Goal: Task Accomplishment & Management: Manage account settings

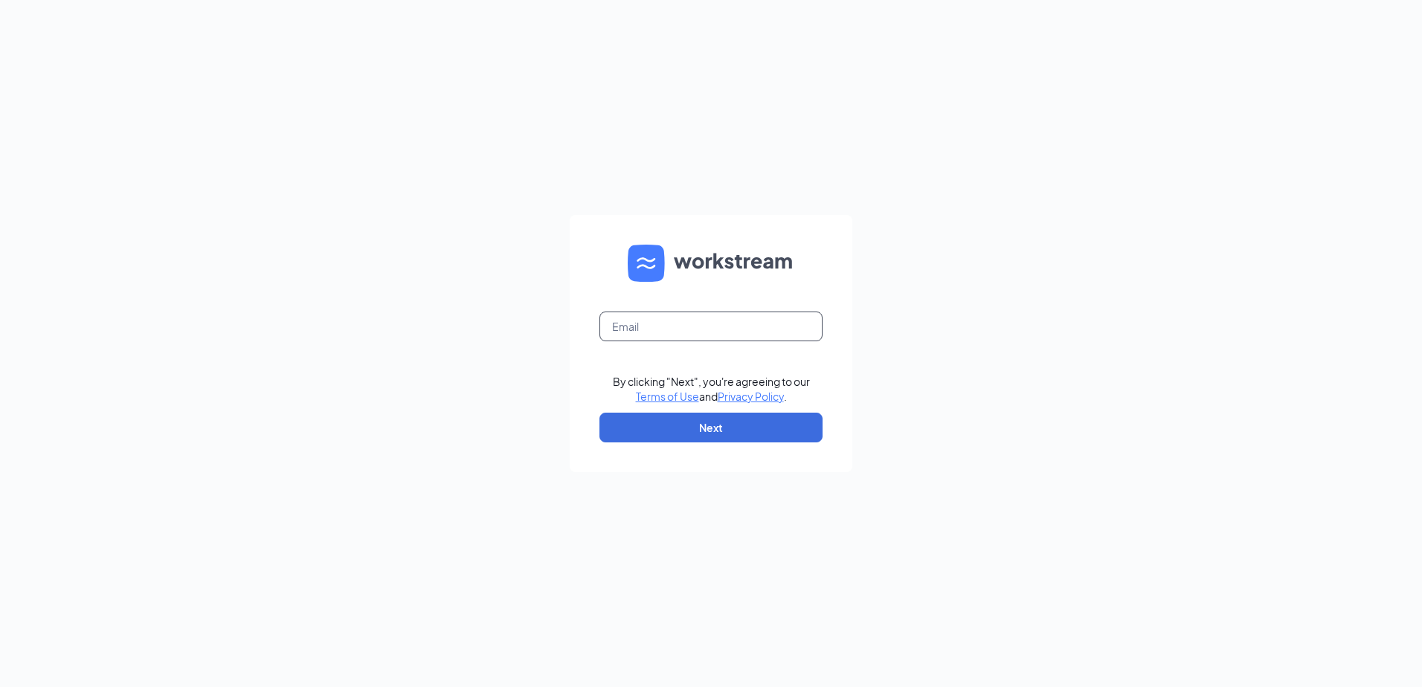
drag, startPoint x: 703, startPoint y: 318, endPoint x: 702, endPoint y: 326, distance: 8.2
click at [703, 318] on input "text" at bounding box center [710, 327] width 223 height 30
type input "fargo143@nilsonculvers.com"
click at [695, 419] on button "Next" at bounding box center [710, 428] width 223 height 30
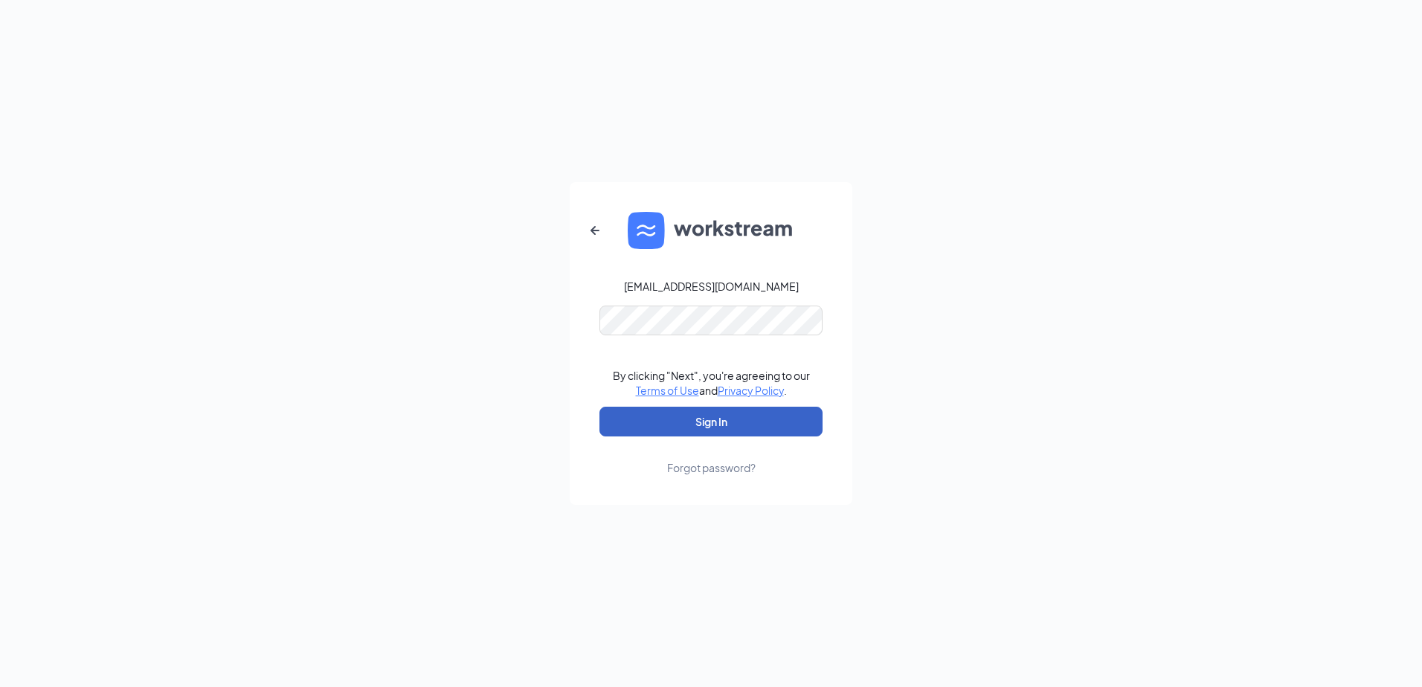
click at [682, 436] on button "Sign In" at bounding box center [710, 422] width 223 height 30
click at [682, 429] on button "submit" at bounding box center [710, 422] width 223 height 30
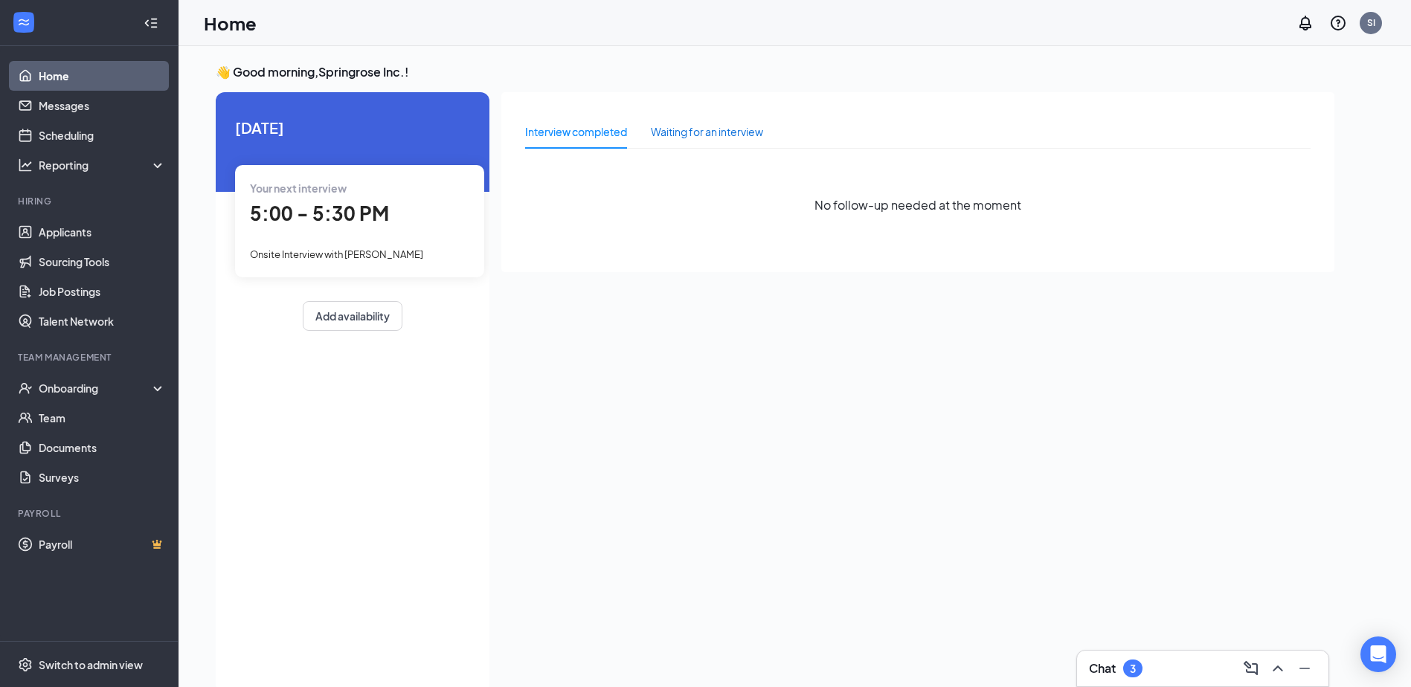
click at [677, 127] on div "Waiting for an interview" at bounding box center [707, 131] width 112 height 16
click at [608, 138] on div "Interview completed" at bounding box center [576, 131] width 102 height 16
click at [89, 144] on link "Scheduling" at bounding box center [102, 135] width 127 height 30
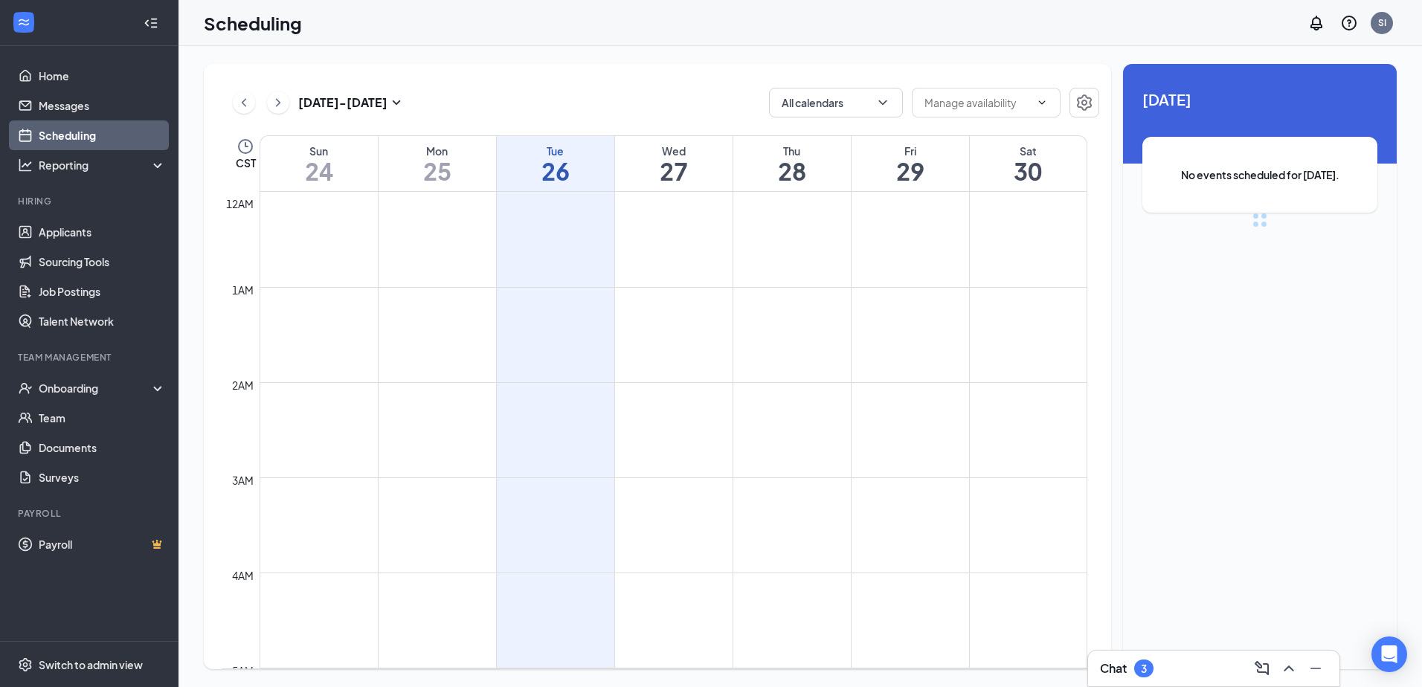
scroll to position [731, 0]
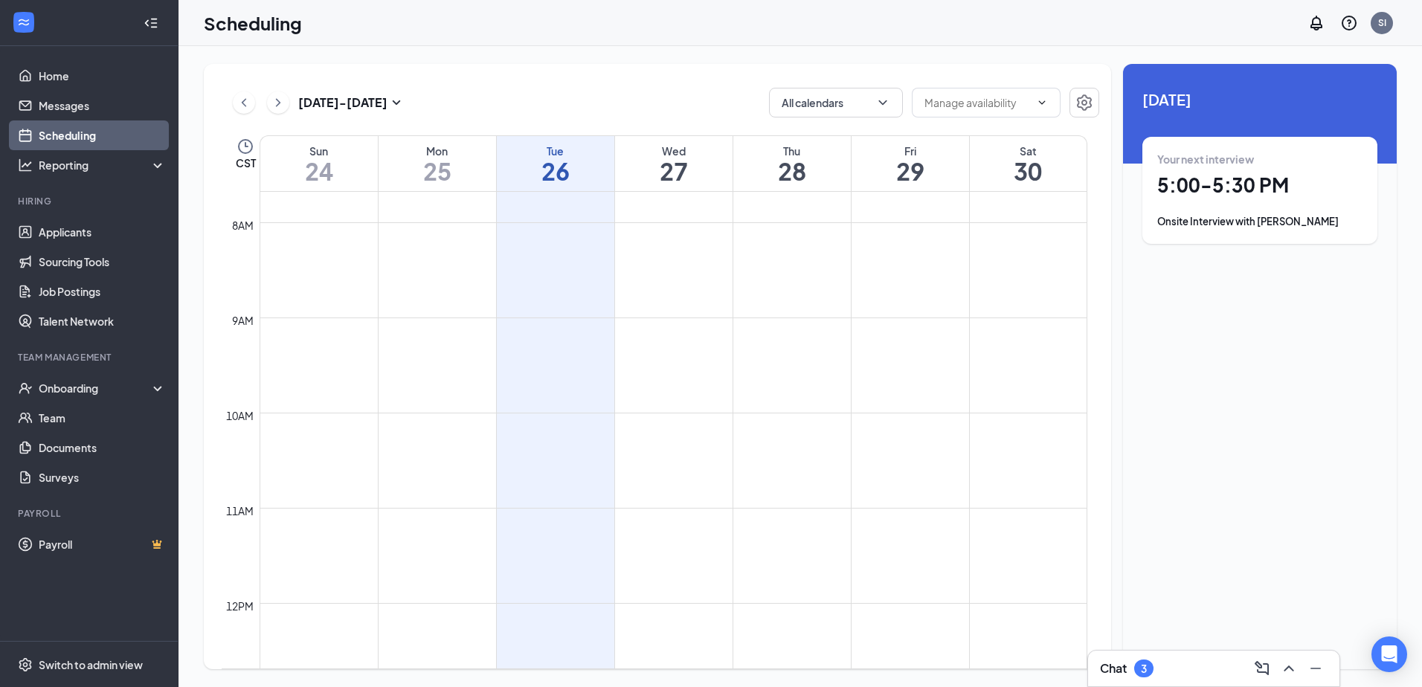
click at [480, 158] on h1 "25" at bounding box center [436, 170] width 117 height 25
click at [563, 158] on h1 "26" at bounding box center [555, 170] width 117 height 25
click at [677, 154] on div "Wed" at bounding box center [673, 151] width 117 height 15
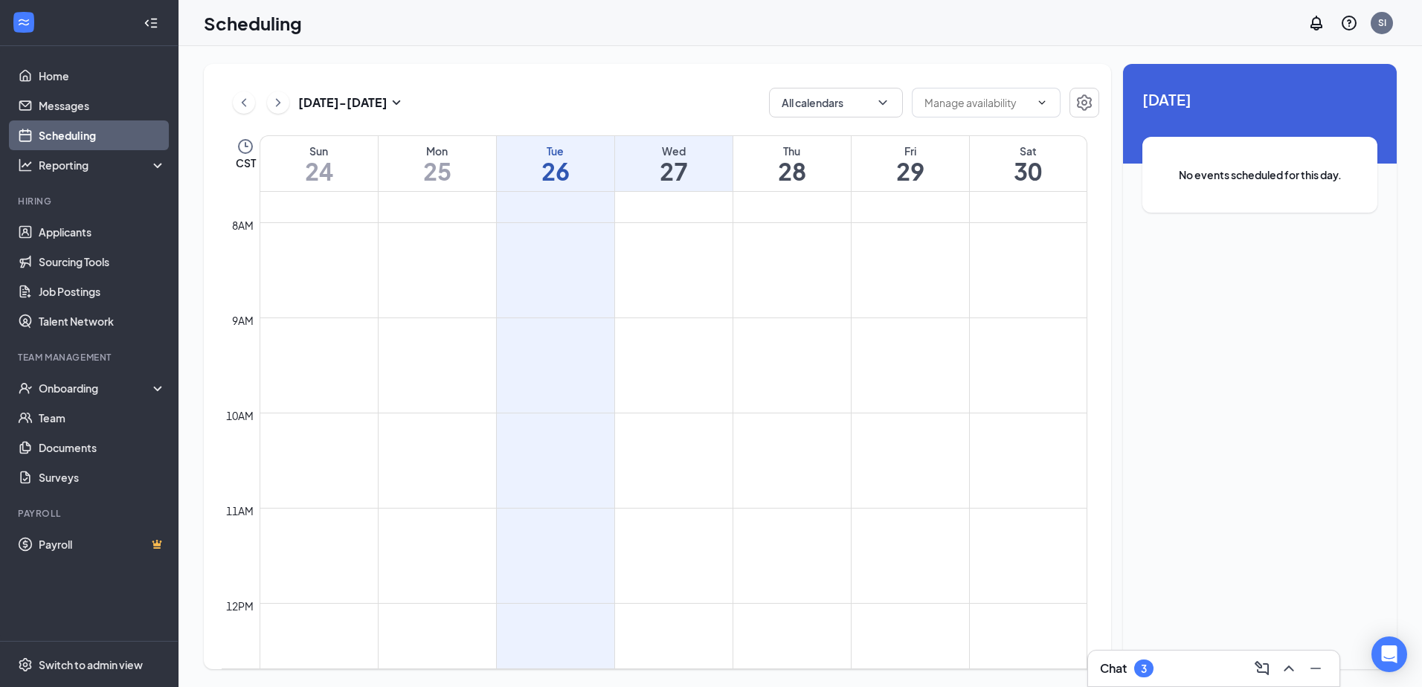
click at [770, 156] on div "Thu" at bounding box center [791, 151] width 117 height 15
click at [916, 150] on div "Fri" at bounding box center [909, 151] width 117 height 15
click at [1014, 152] on div "Sat" at bounding box center [1028, 151] width 117 height 15
click at [480, 169] on h1 "25" at bounding box center [436, 170] width 117 height 25
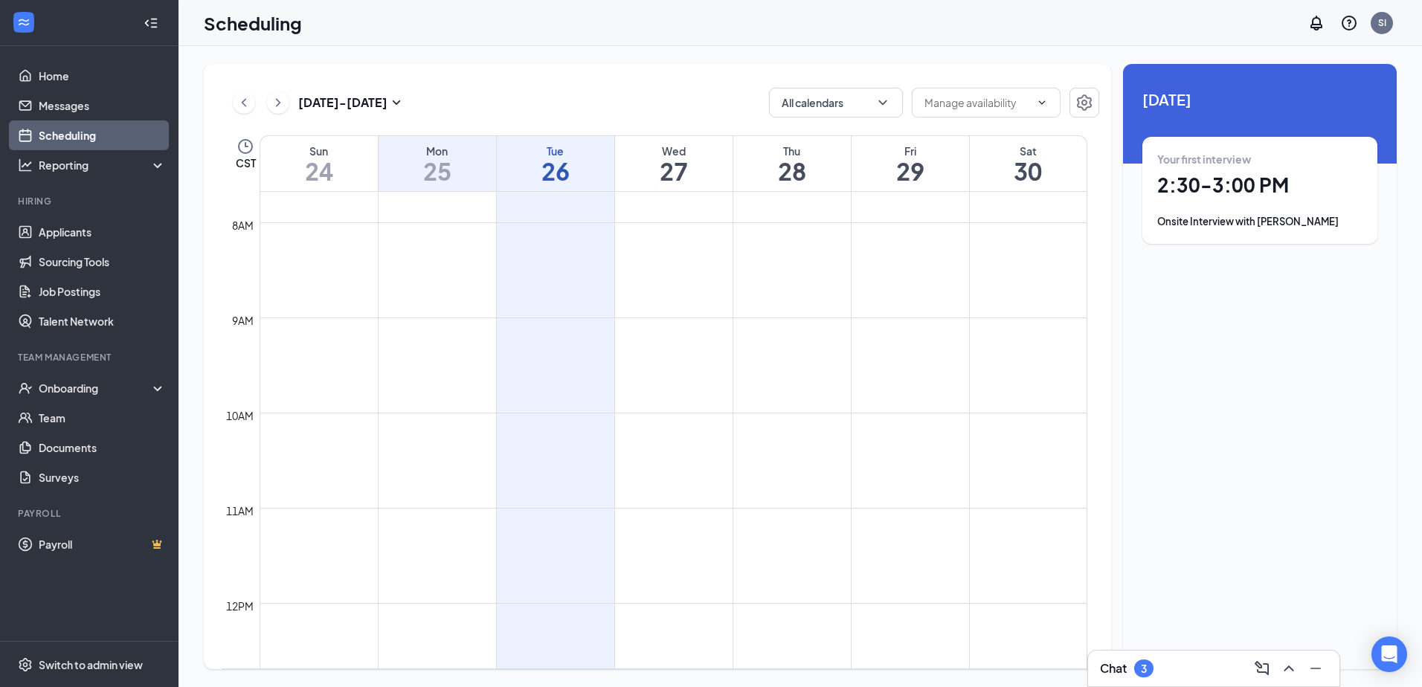
click at [306, 161] on h1 "24" at bounding box center [318, 170] width 117 height 25
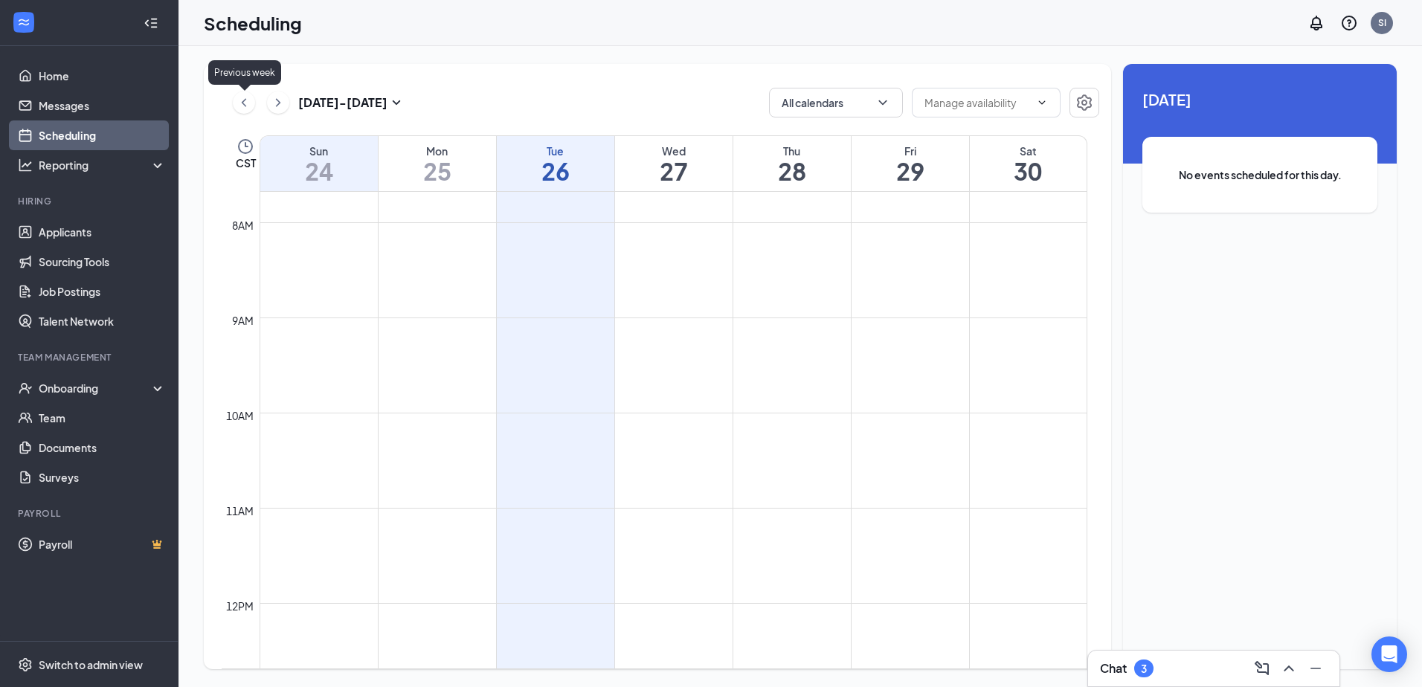
click at [250, 101] on icon "ChevronLeft" at bounding box center [243, 103] width 15 height 18
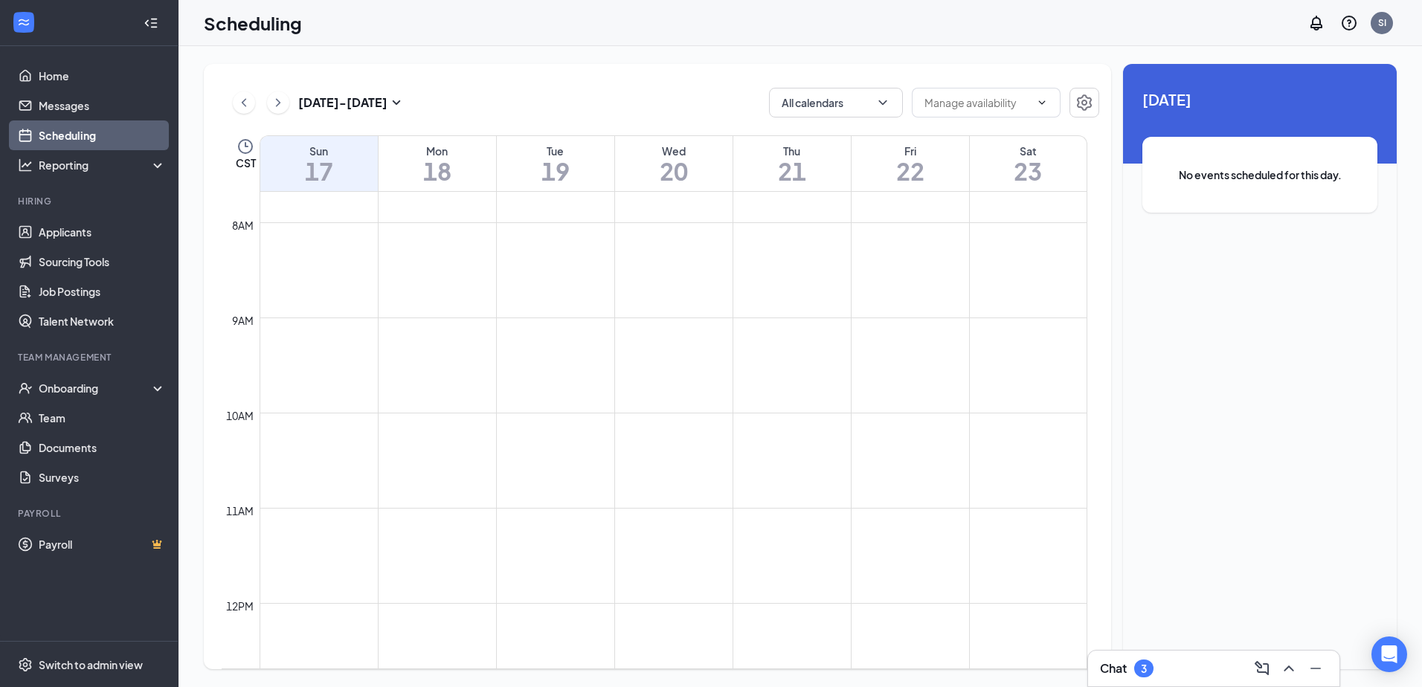
click at [1045, 138] on div "Sat 23" at bounding box center [1028, 163] width 117 height 55
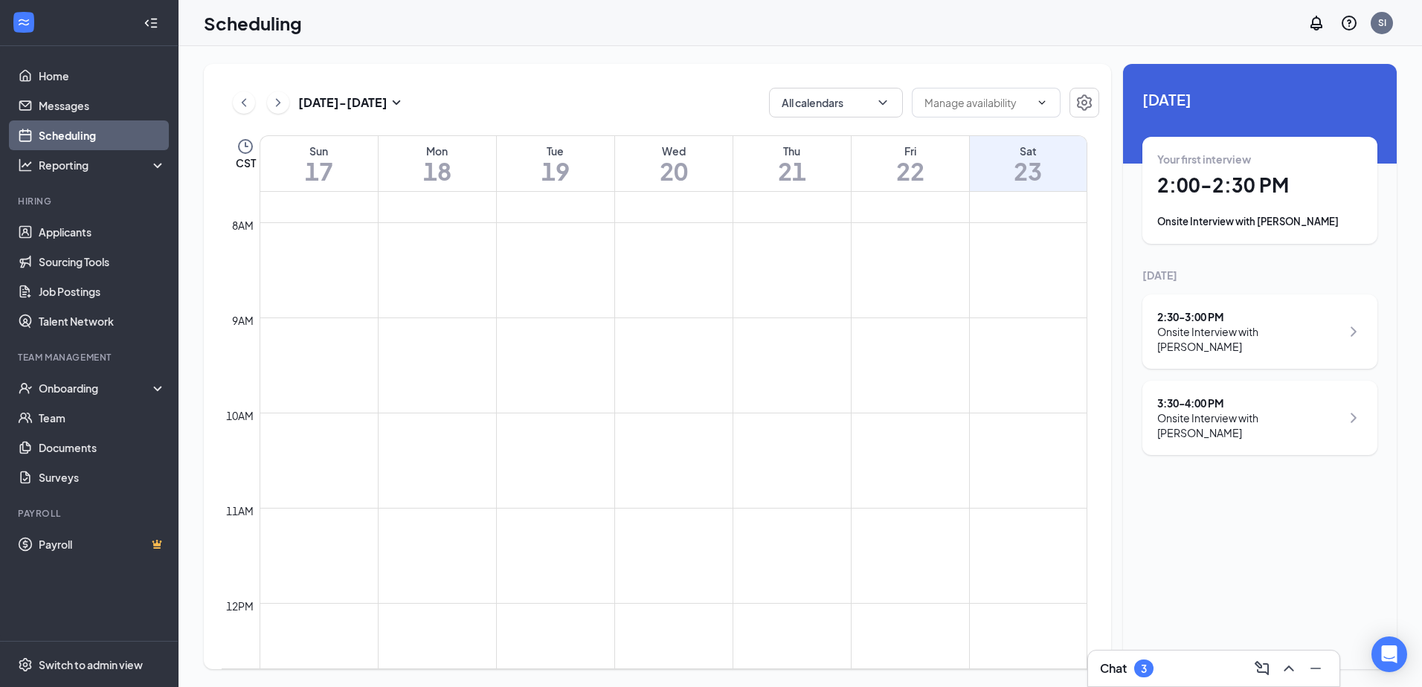
click at [918, 163] on h1 "22" at bounding box center [909, 170] width 117 height 25
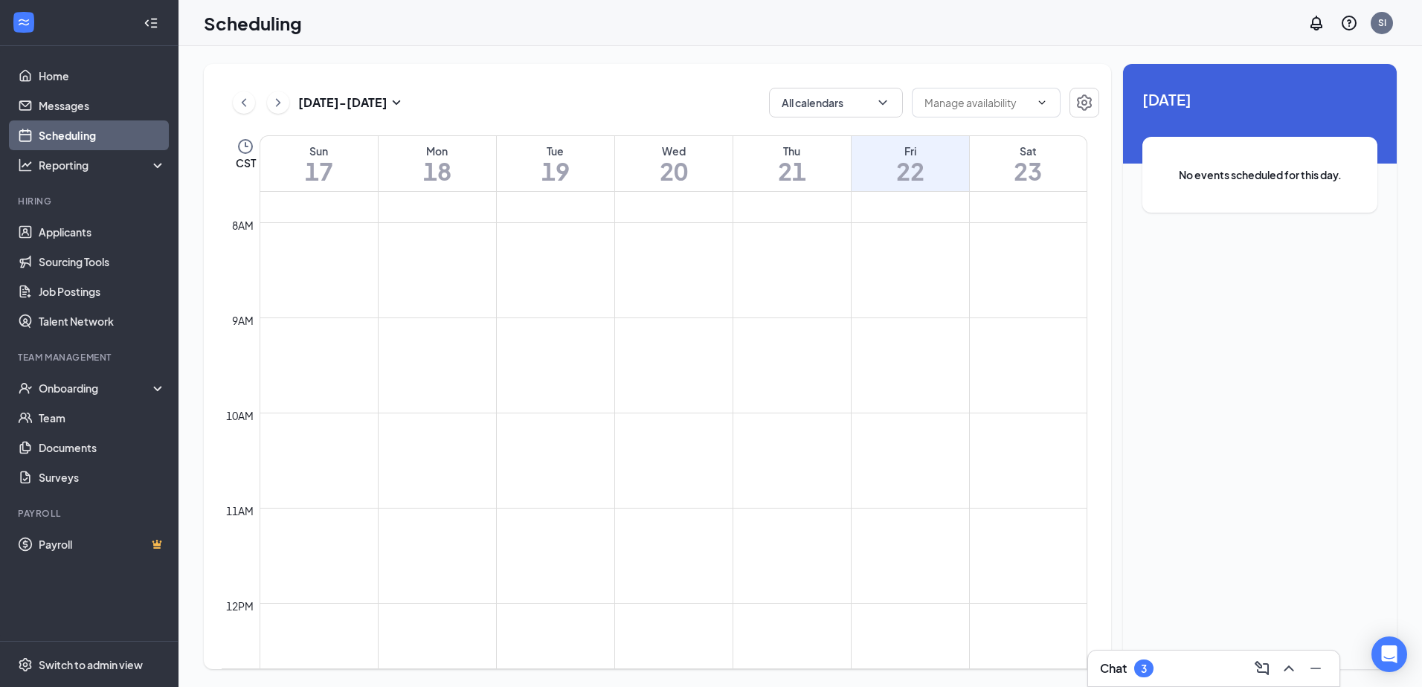
click at [831, 164] on h1 "21" at bounding box center [791, 170] width 117 height 25
click at [696, 162] on h1 "20" at bounding box center [673, 170] width 117 height 25
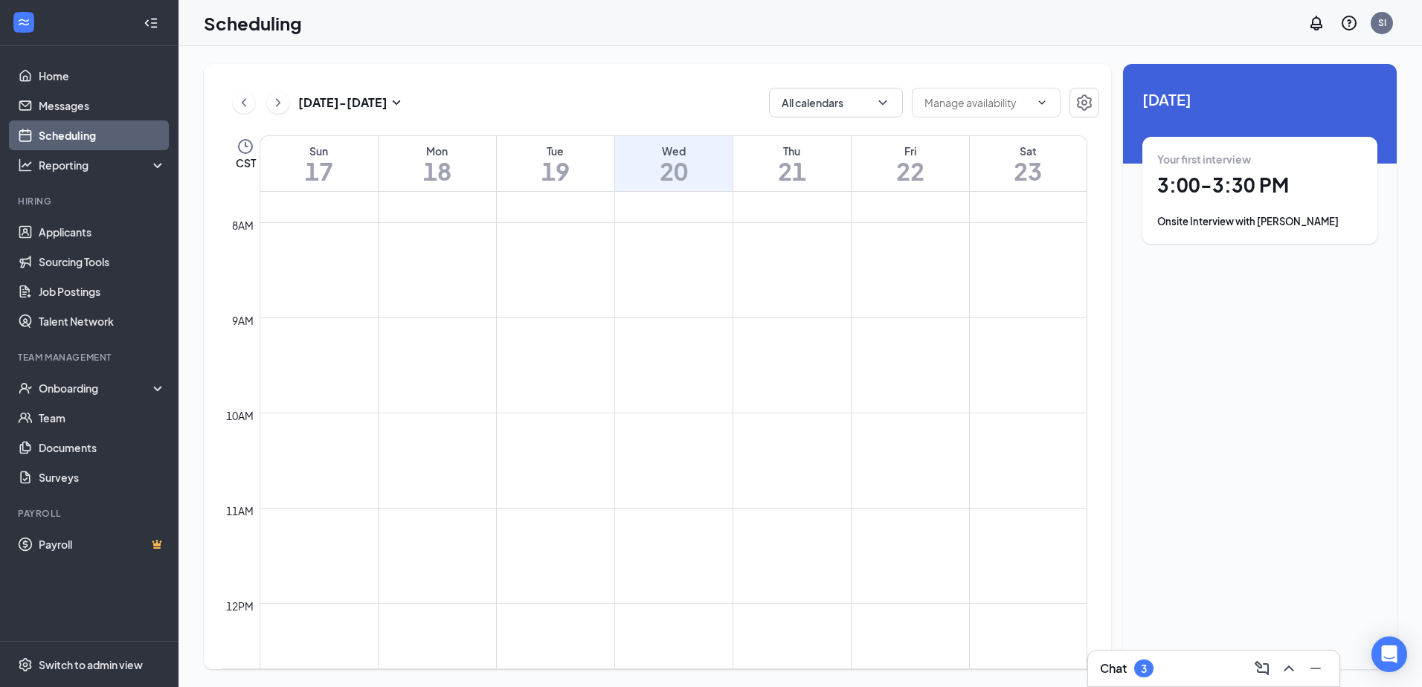
click at [534, 158] on h1 "19" at bounding box center [555, 170] width 117 height 25
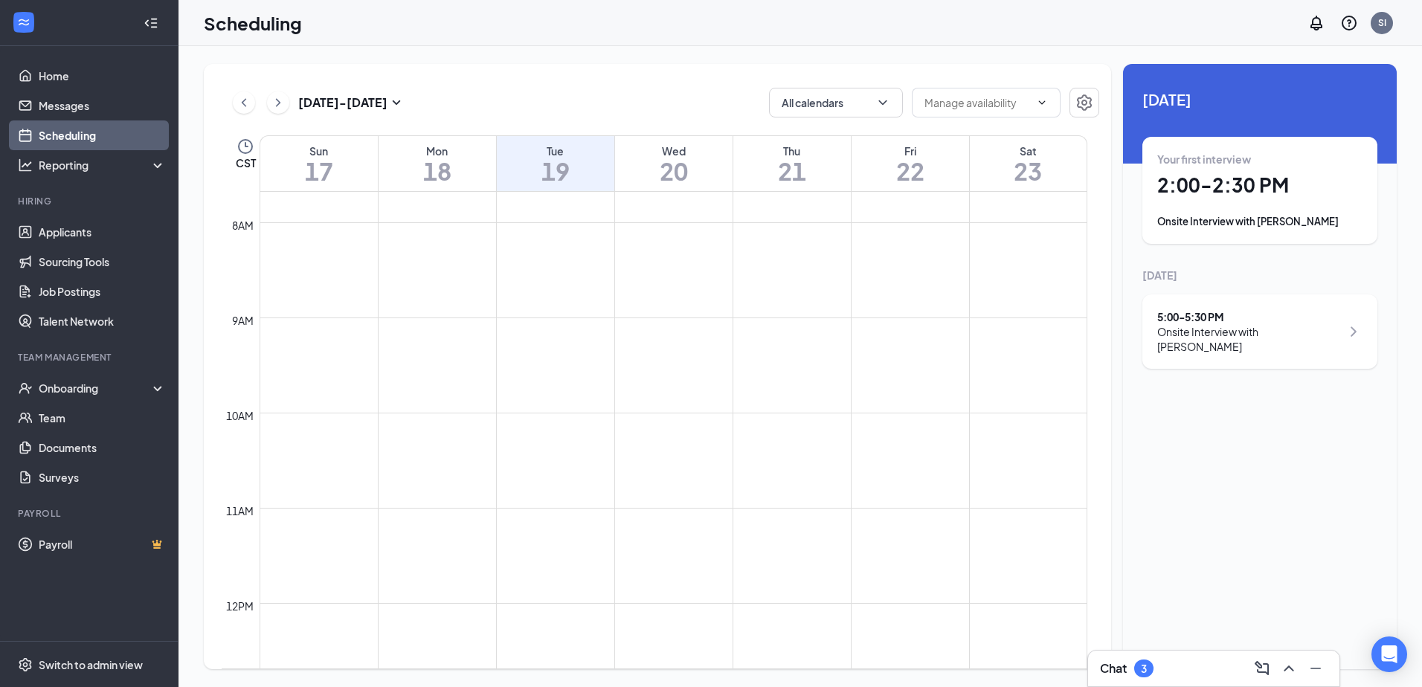
click at [395, 151] on div "Mon" at bounding box center [436, 151] width 117 height 15
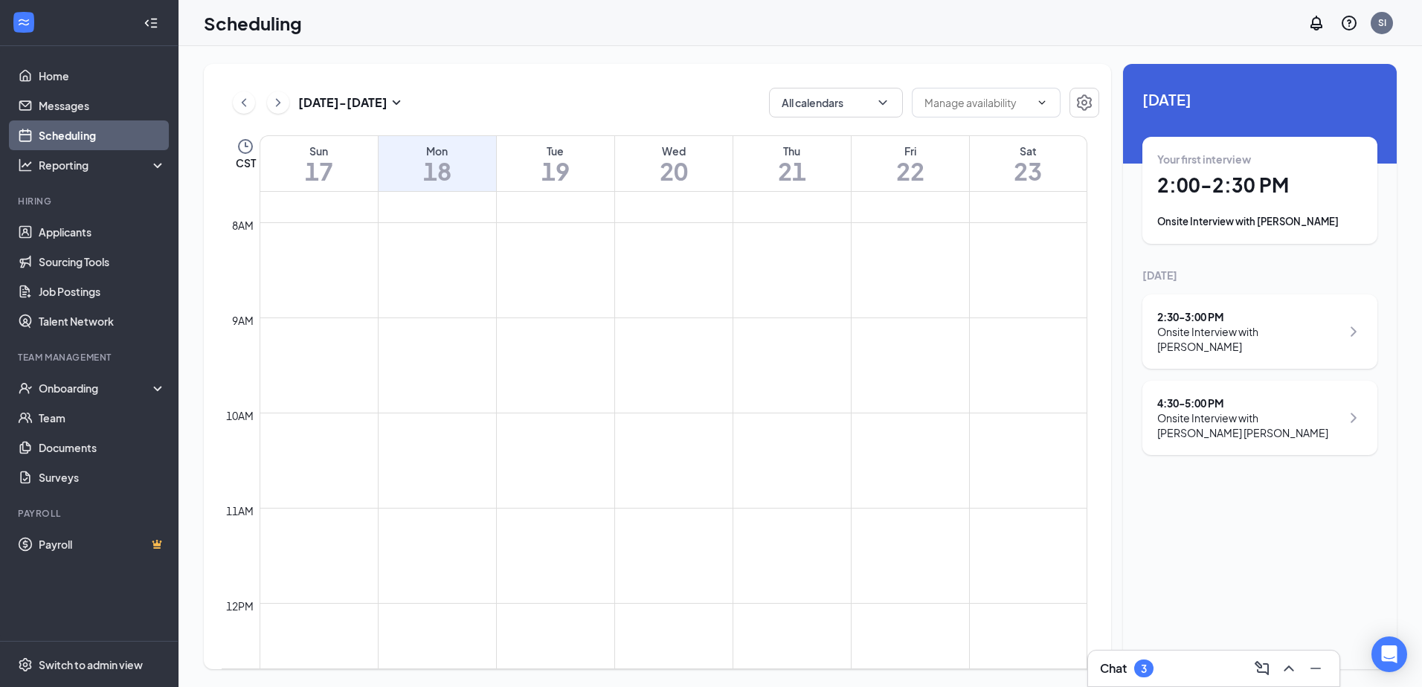
click at [342, 158] on div "Sun" at bounding box center [318, 151] width 117 height 15
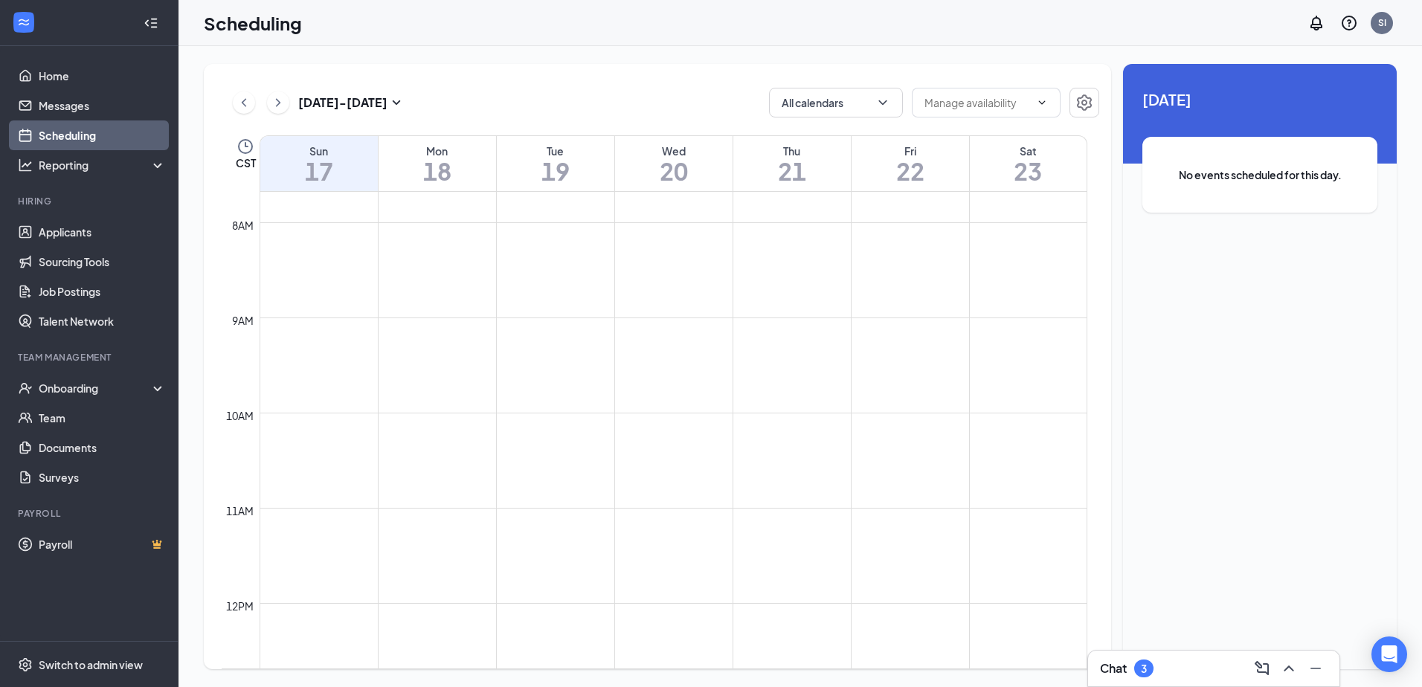
click at [250, 93] on button at bounding box center [244, 102] width 22 height 22
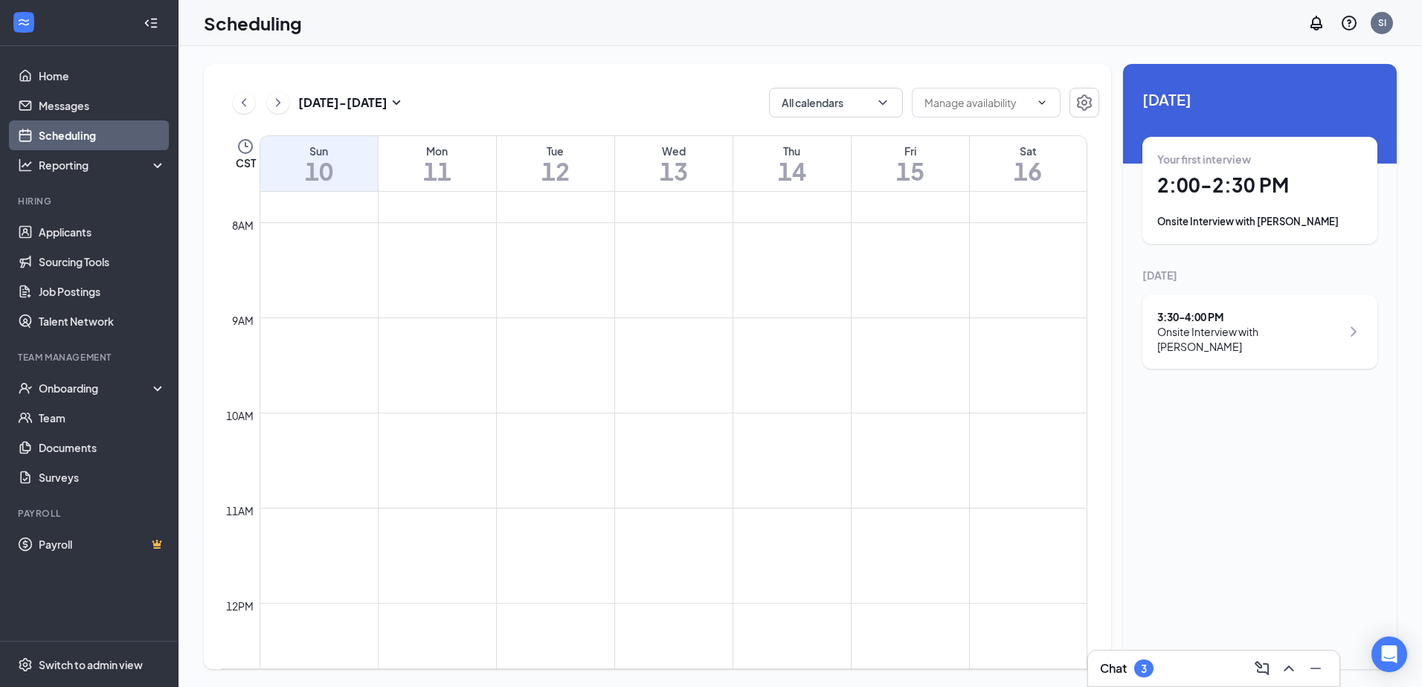
click at [430, 158] on h1 "11" at bounding box center [436, 170] width 117 height 25
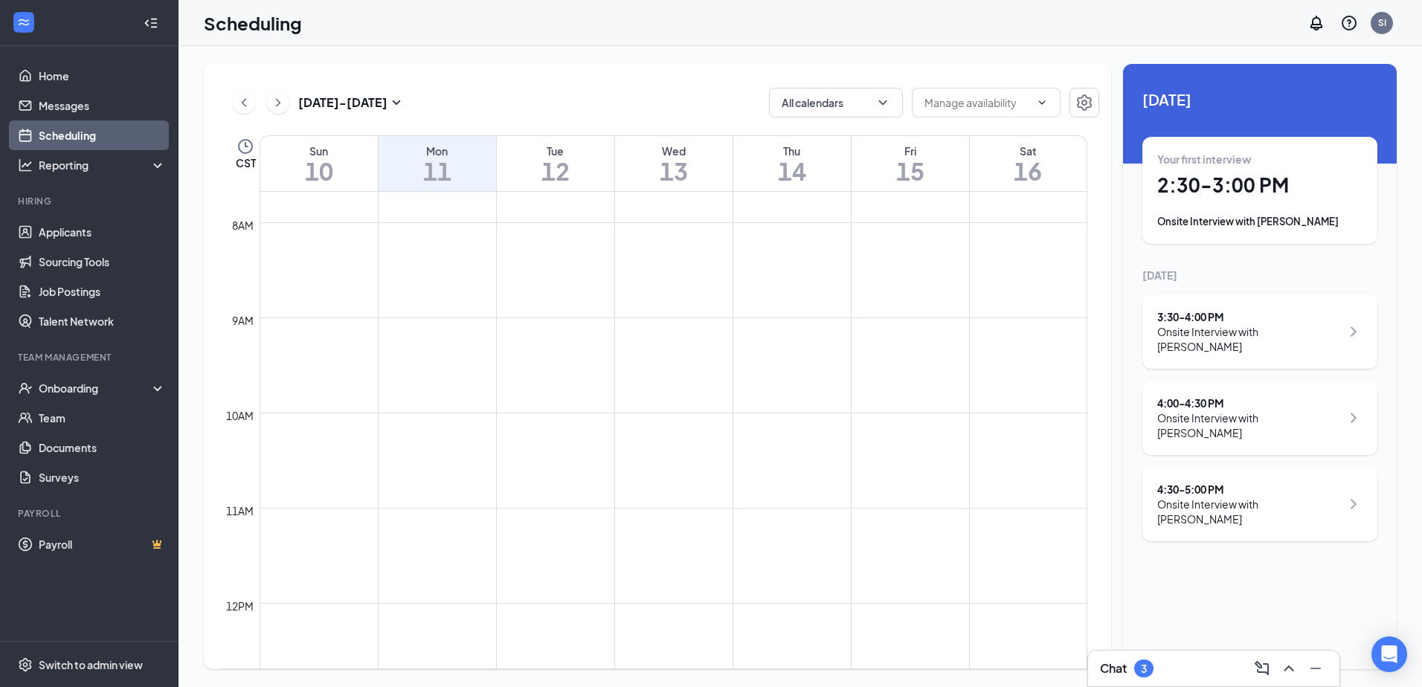
click at [548, 155] on div "Tue" at bounding box center [555, 151] width 117 height 15
click at [671, 158] on h1 "13" at bounding box center [673, 170] width 117 height 25
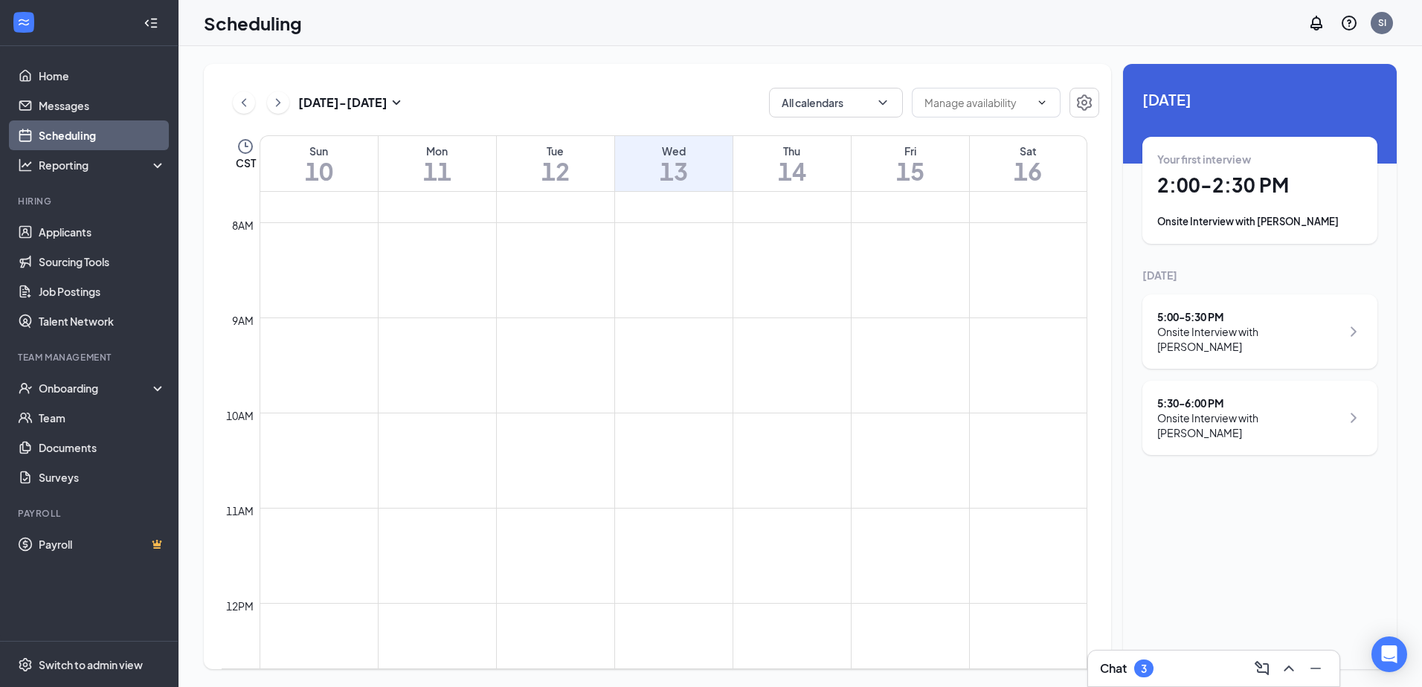
click at [774, 150] on div "Thu" at bounding box center [791, 151] width 117 height 15
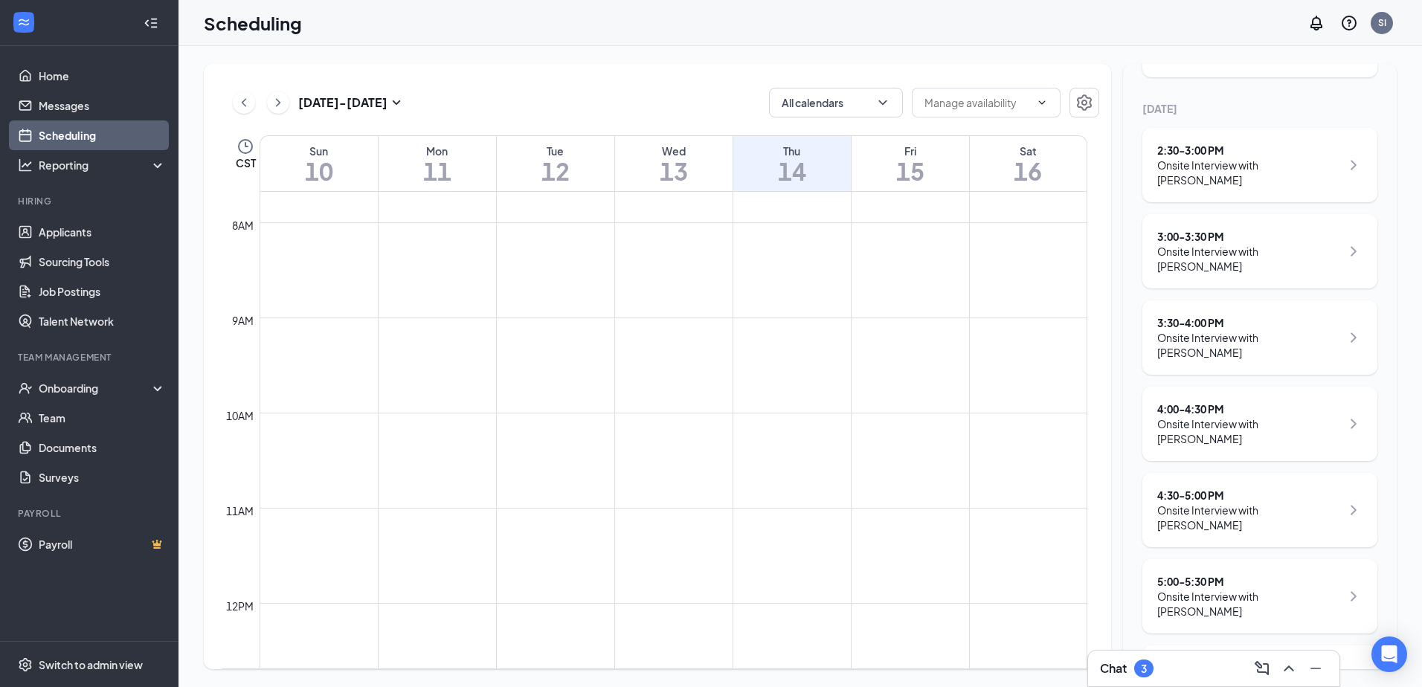
scroll to position [196, 0]
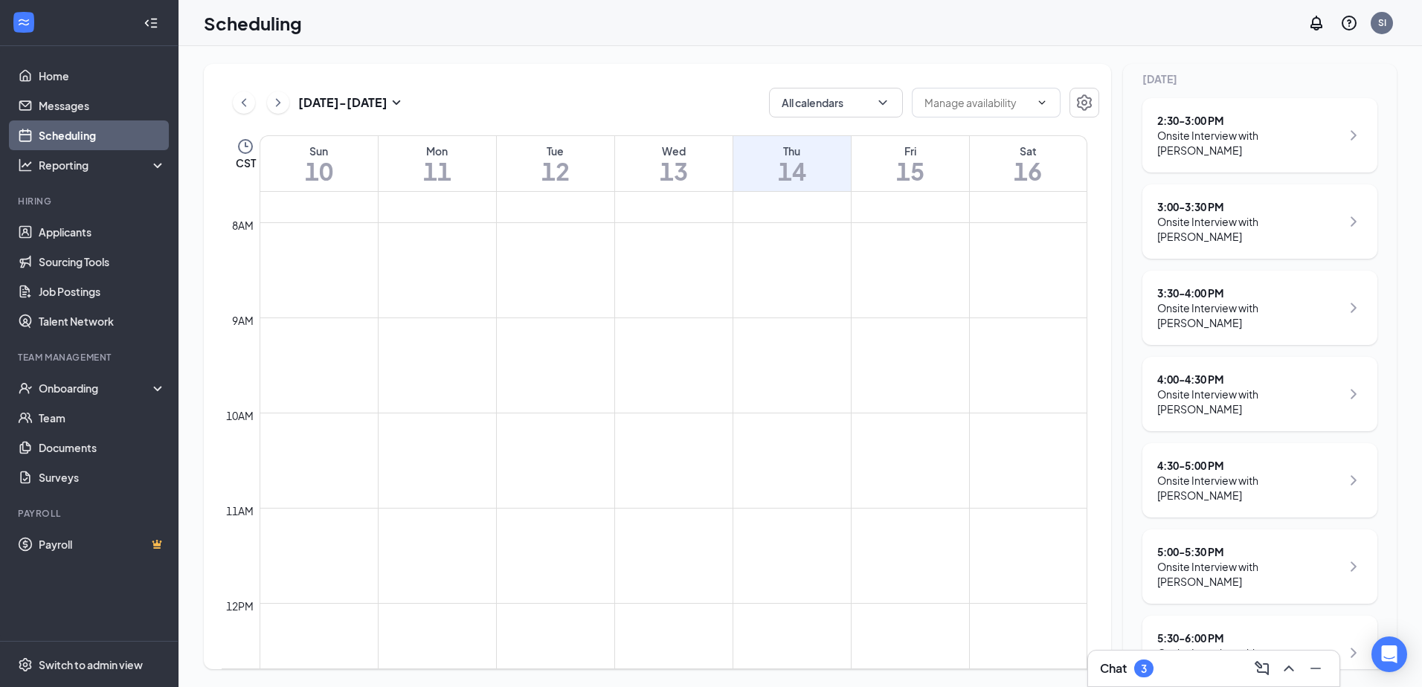
click at [880, 174] on h1 "15" at bounding box center [909, 170] width 117 height 25
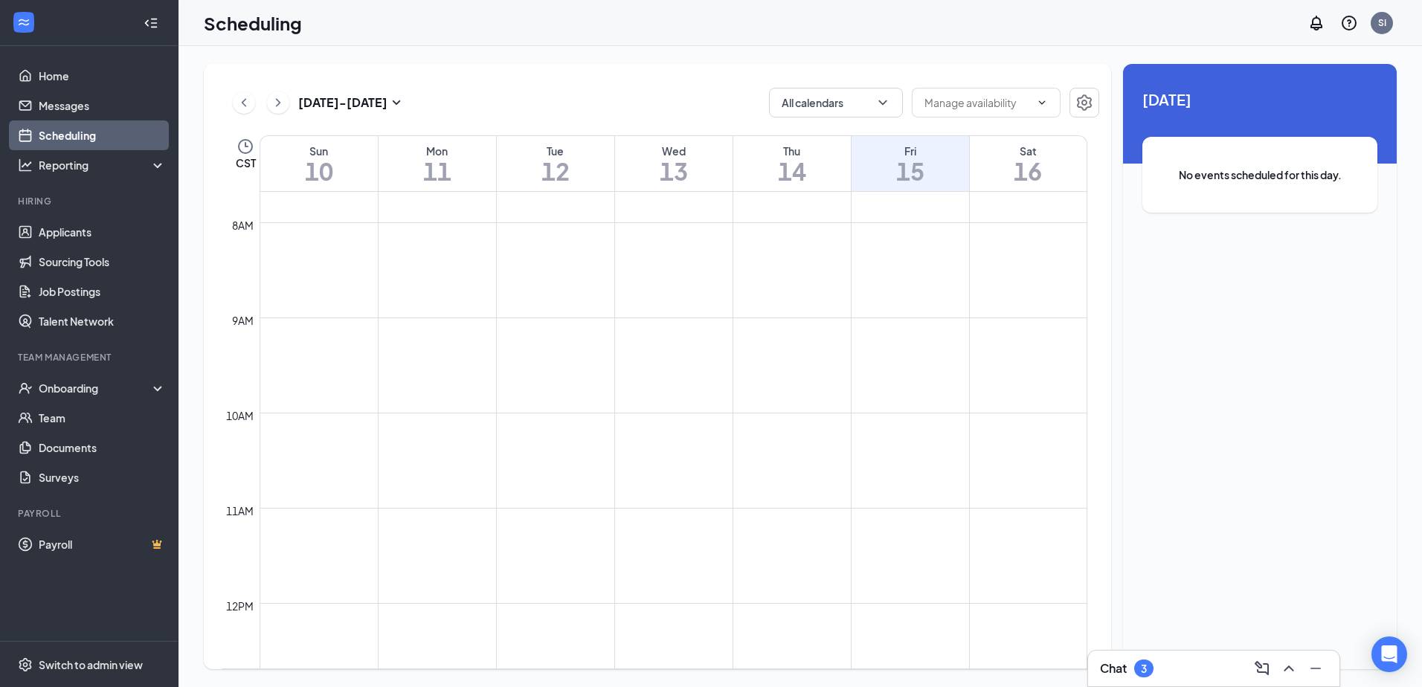
click at [1019, 158] on h1 "16" at bounding box center [1028, 170] width 117 height 25
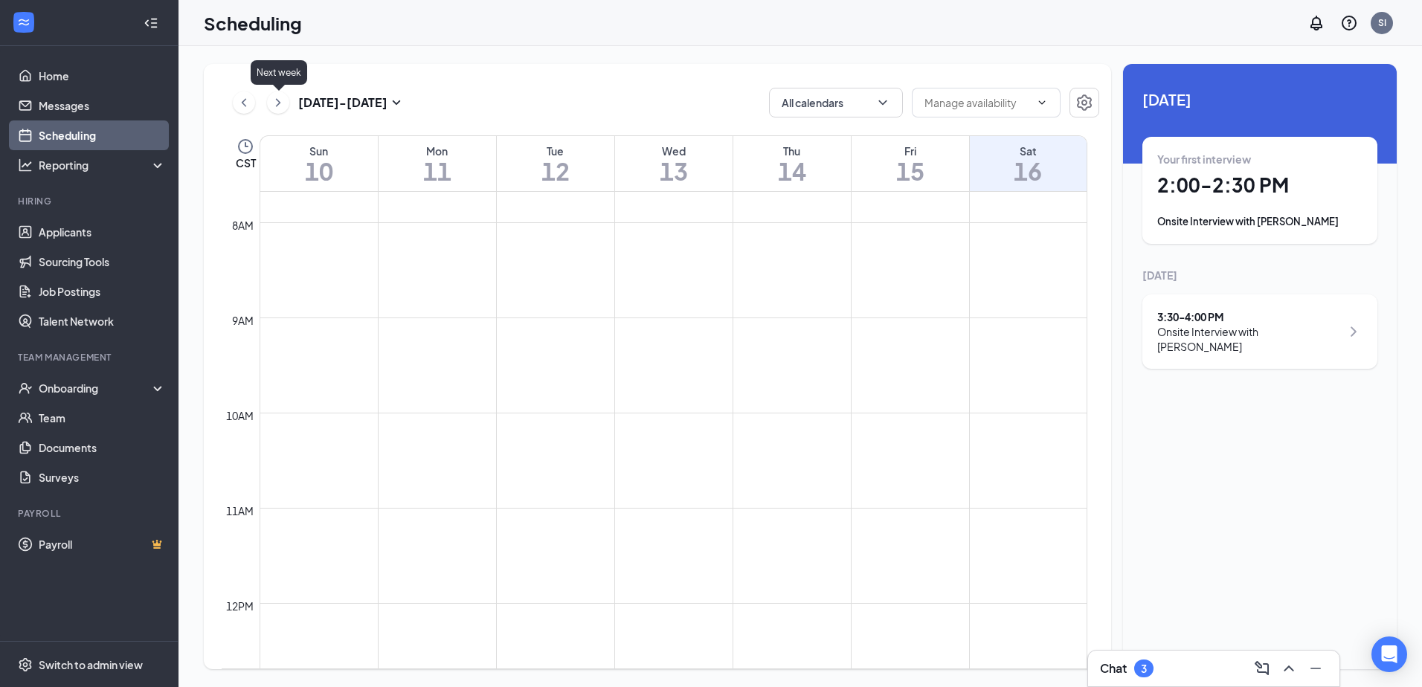
click at [280, 106] on icon "ChevronRight" at bounding box center [278, 103] width 15 height 18
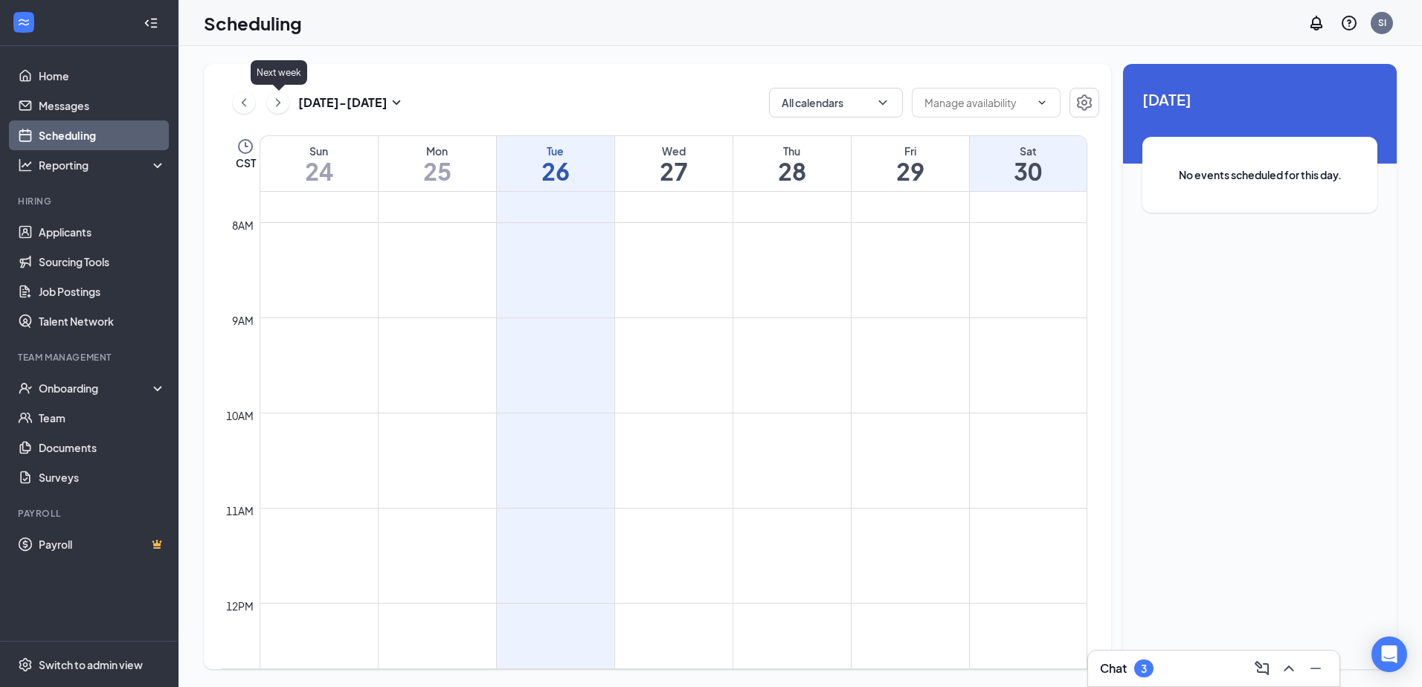
click at [280, 106] on icon "ChevronRight" at bounding box center [278, 103] width 15 height 18
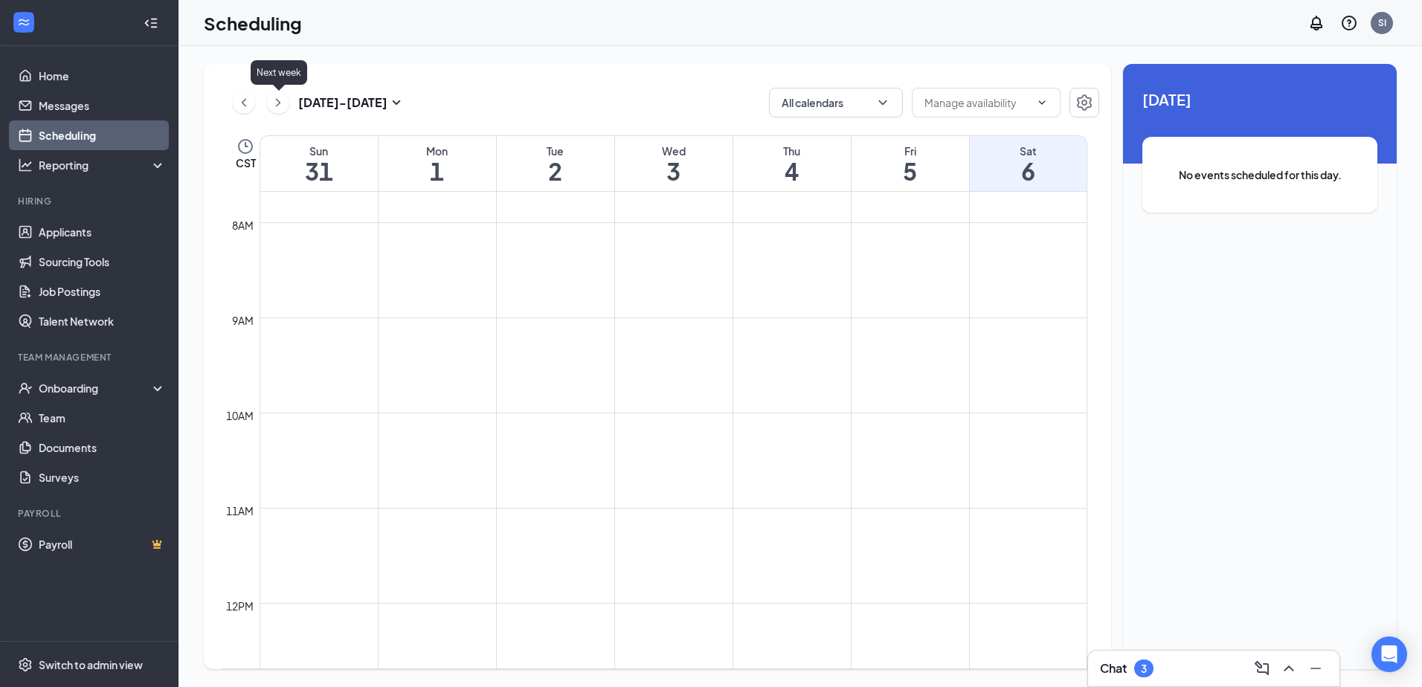
click at [306, 149] on div "Sun" at bounding box center [318, 151] width 117 height 15
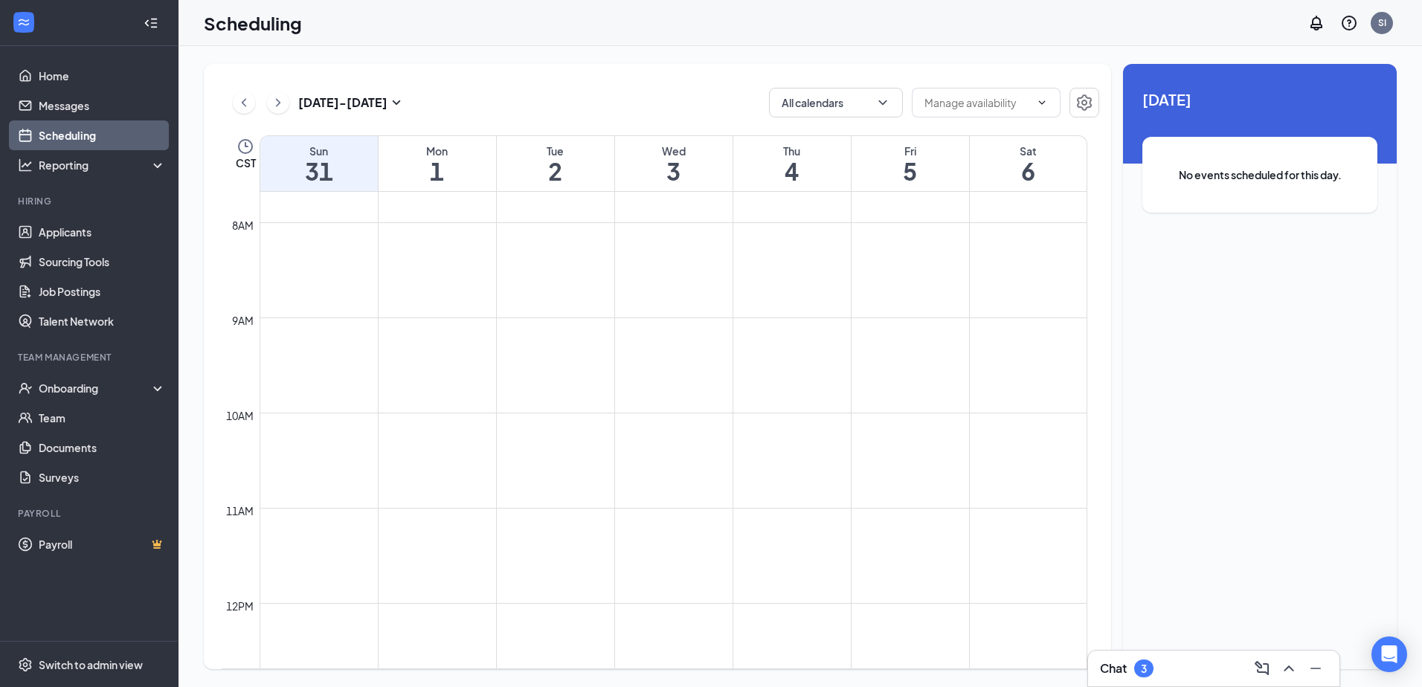
click at [428, 144] on div "Mon" at bounding box center [436, 151] width 117 height 15
click at [546, 145] on div "Tue" at bounding box center [555, 151] width 117 height 15
click at [642, 144] on div "Wed" at bounding box center [673, 151] width 117 height 15
click at [772, 139] on div "Thu 4" at bounding box center [791, 163] width 117 height 55
click at [912, 145] on div "Fri" at bounding box center [909, 151] width 117 height 15
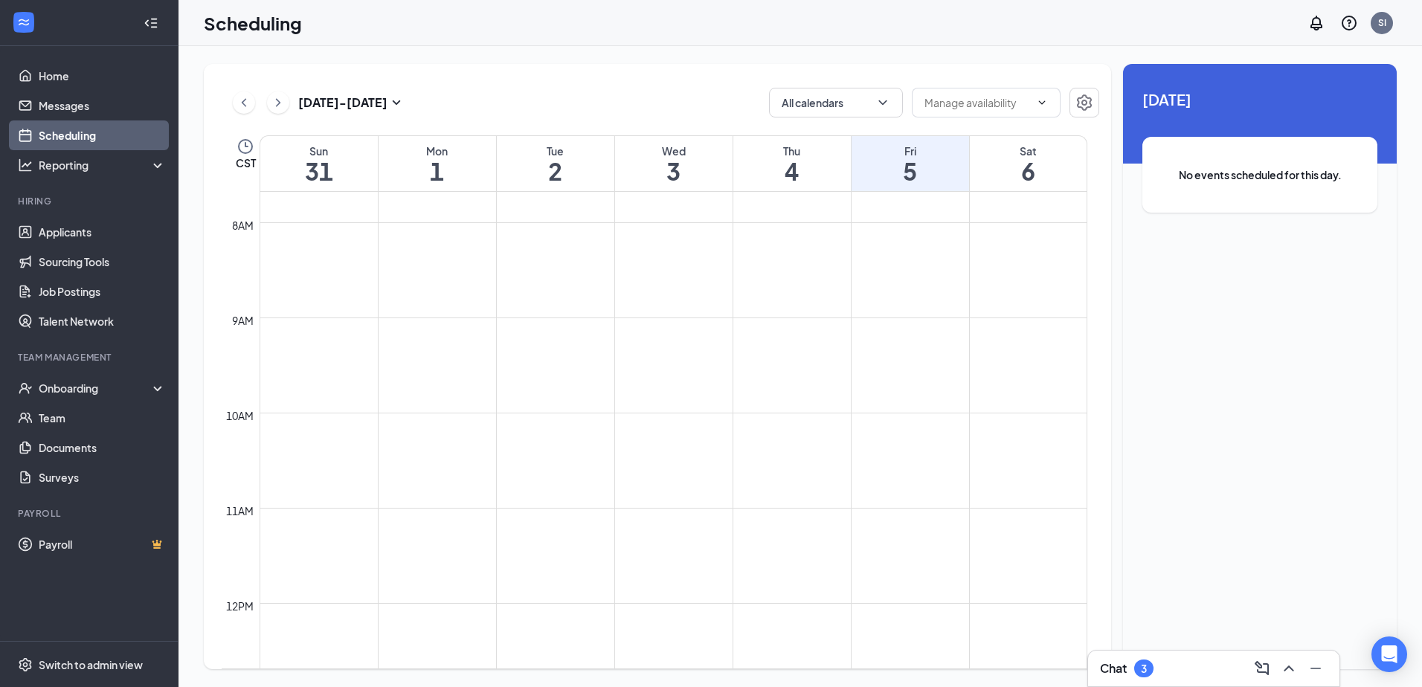
click at [1009, 155] on div "Sat" at bounding box center [1028, 151] width 117 height 15
click at [266, 102] on div "[DATE] - [DATE]" at bounding box center [319, 103] width 173 height 30
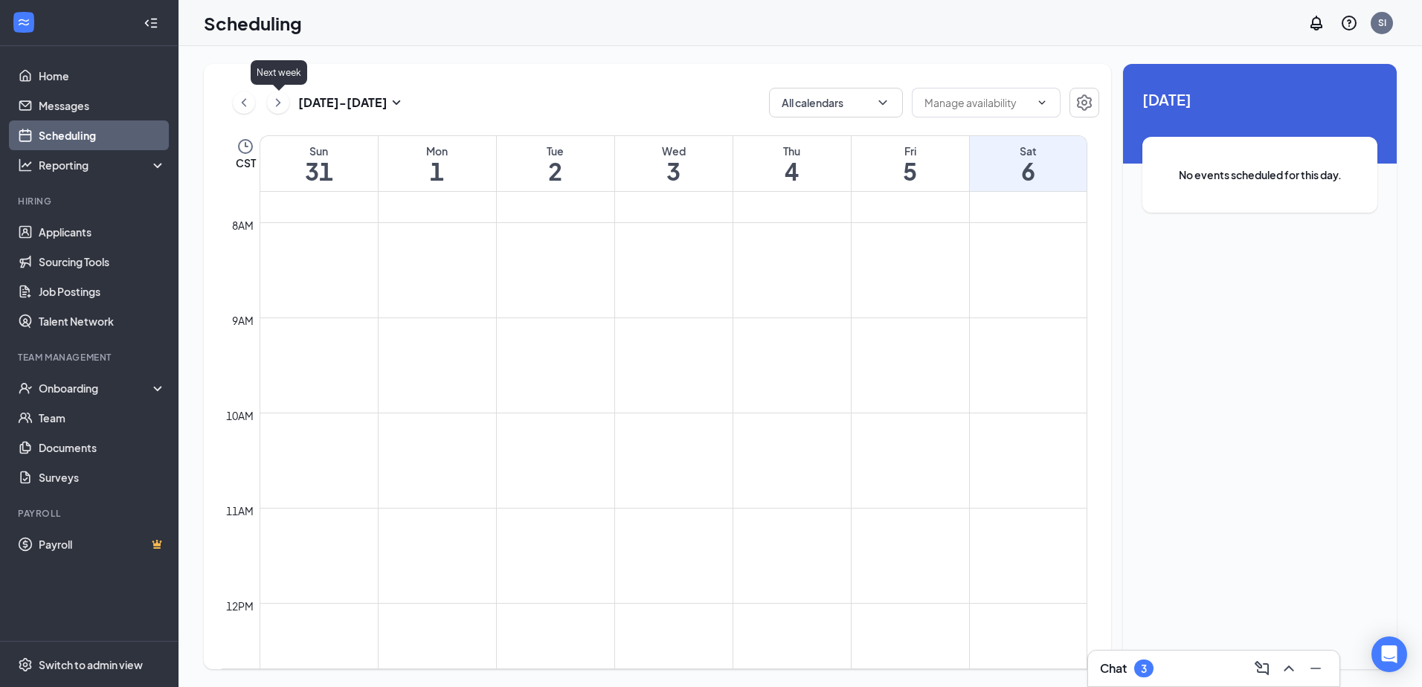
drag, startPoint x: 275, startPoint y: 100, endPoint x: 292, endPoint y: 123, distance: 28.7
click at [275, 100] on icon "ChevronRight" at bounding box center [278, 103] width 15 height 18
click at [318, 152] on div "Sun" at bounding box center [318, 151] width 117 height 15
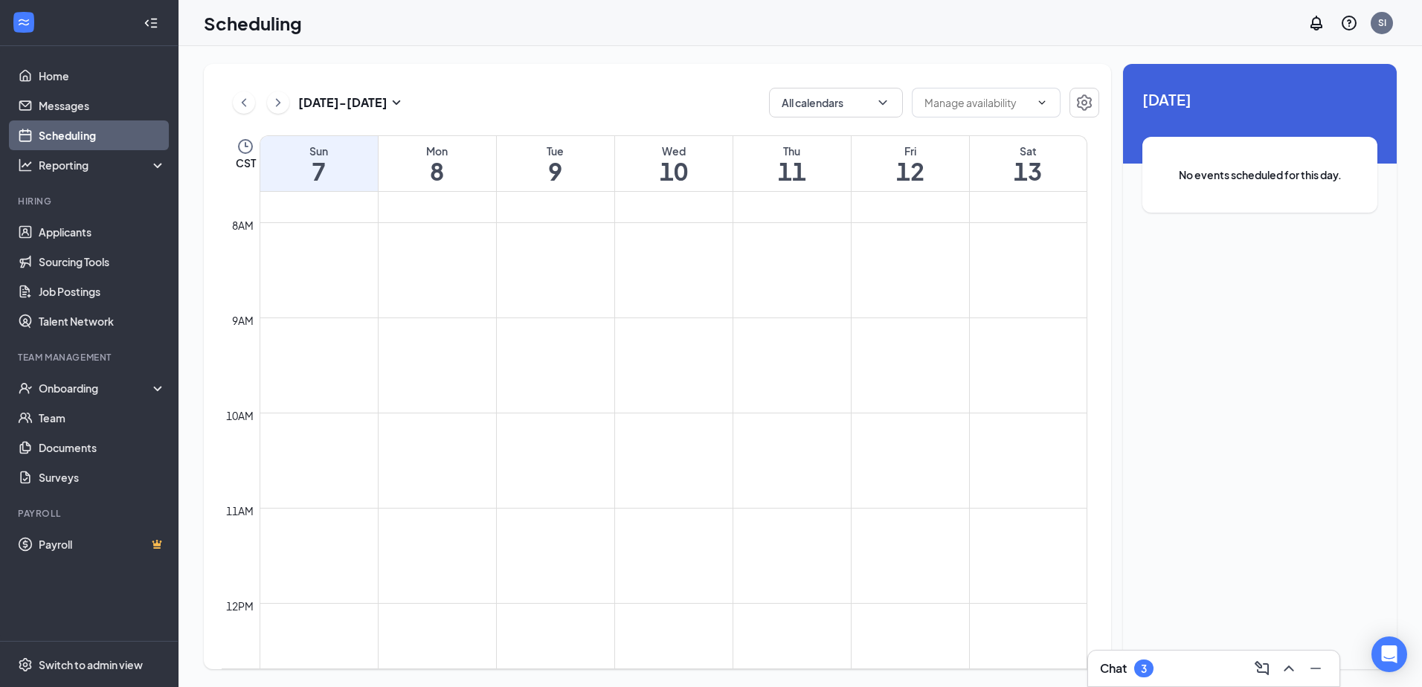
click at [463, 150] on div "Mon" at bounding box center [436, 151] width 117 height 15
click at [572, 153] on div "Tue" at bounding box center [555, 151] width 117 height 15
click at [671, 159] on h1 "10" at bounding box center [673, 170] width 117 height 25
click at [765, 155] on div "Thu" at bounding box center [791, 151] width 117 height 15
drag, startPoint x: 884, startPoint y: 156, endPoint x: 1016, endPoint y: 152, distance: 131.7
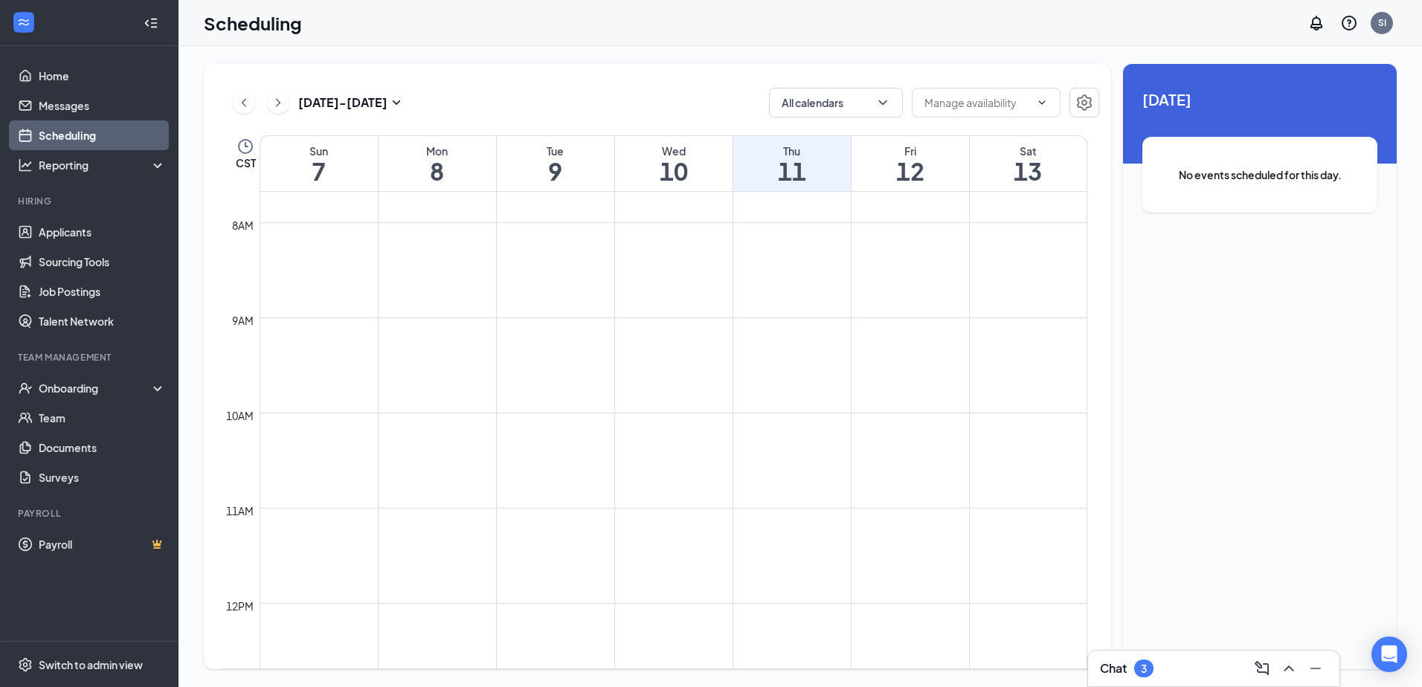
click at [885, 156] on div "Fri" at bounding box center [909, 151] width 117 height 15
click at [1035, 151] on div "Sat" at bounding box center [1028, 151] width 117 height 15
click at [316, 167] on h1 "7" at bounding box center [318, 170] width 117 height 25
click at [427, 153] on div "Mon" at bounding box center [436, 151] width 117 height 15
click at [547, 151] on div "Tue" at bounding box center [555, 151] width 117 height 15
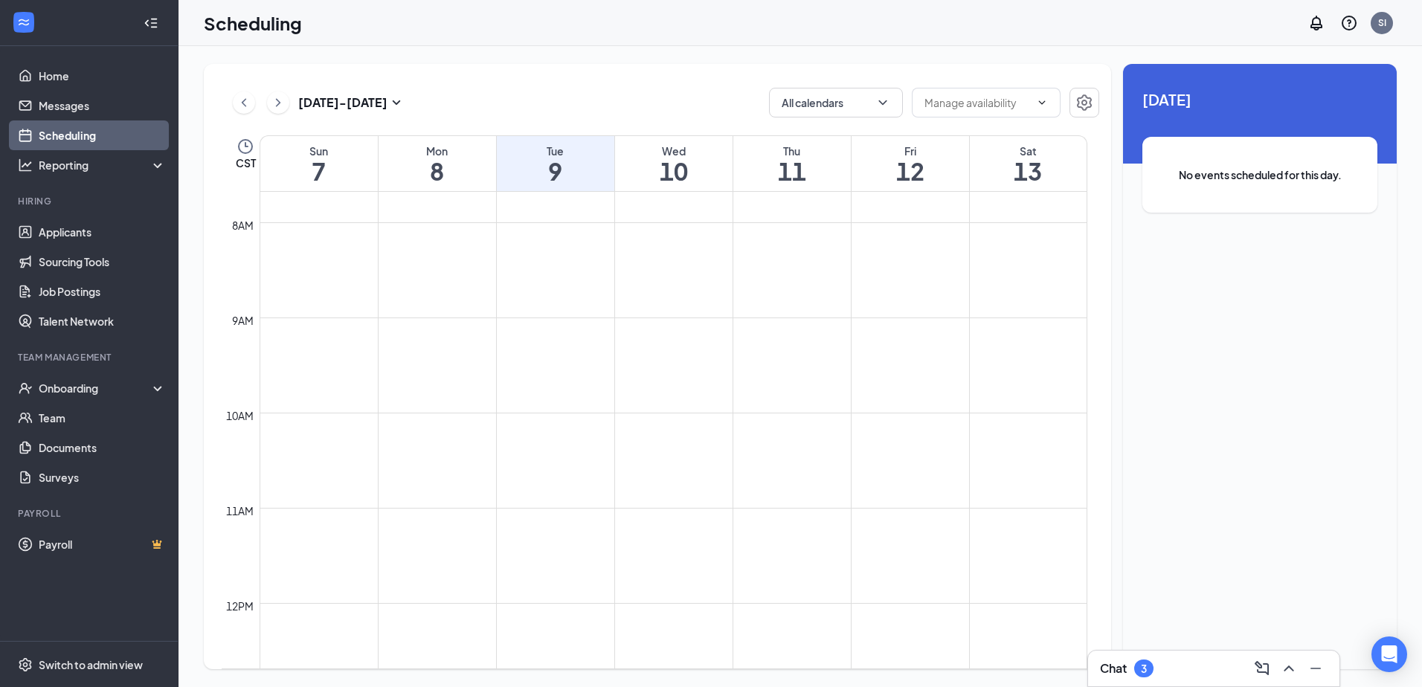
click at [673, 144] on div "Wed" at bounding box center [673, 151] width 117 height 15
click at [824, 144] on div "Thu" at bounding box center [791, 151] width 117 height 15
click at [889, 146] on div "Fri" at bounding box center [909, 151] width 117 height 15
click at [1046, 149] on div "Sat" at bounding box center [1028, 151] width 117 height 15
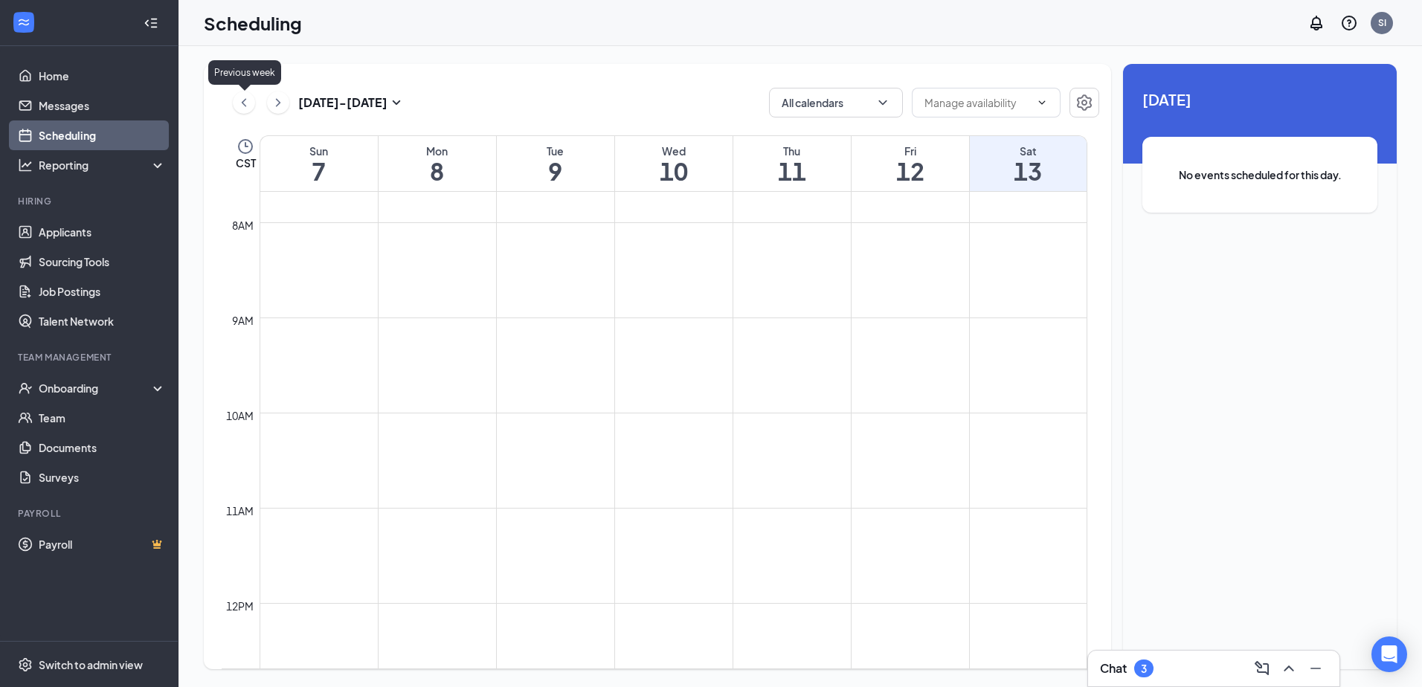
click at [248, 106] on icon "ChevronLeft" at bounding box center [243, 103] width 15 height 18
click at [364, 156] on div "Sun" at bounding box center [318, 151] width 117 height 15
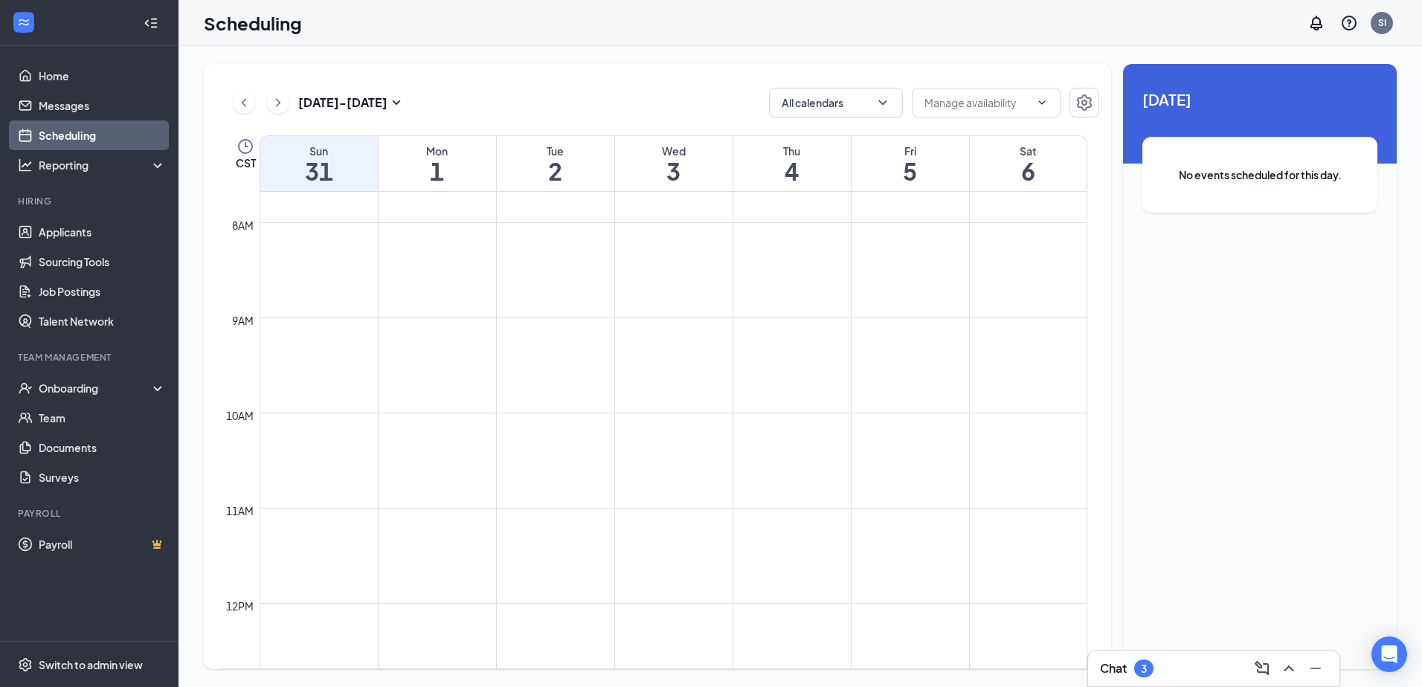
click at [419, 153] on div "Mon" at bounding box center [436, 151] width 117 height 15
click at [526, 150] on div "Tue" at bounding box center [555, 151] width 117 height 15
click at [685, 148] on div "Wed" at bounding box center [673, 151] width 117 height 15
click at [790, 148] on div "Thu" at bounding box center [791, 151] width 117 height 15
click at [874, 142] on div "Fri 5" at bounding box center [909, 163] width 117 height 55
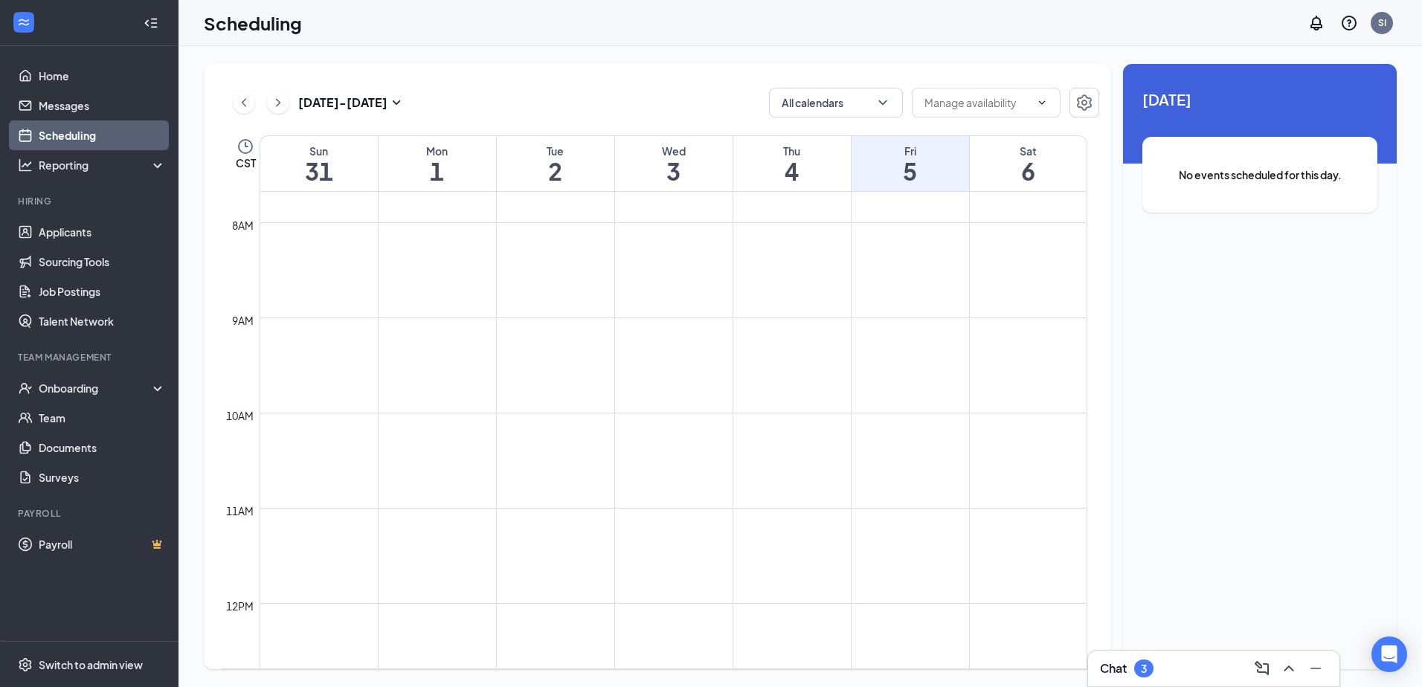
click at [1055, 141] on div "Sat 6" at bounding box center [1028, 163] width 117 height 55
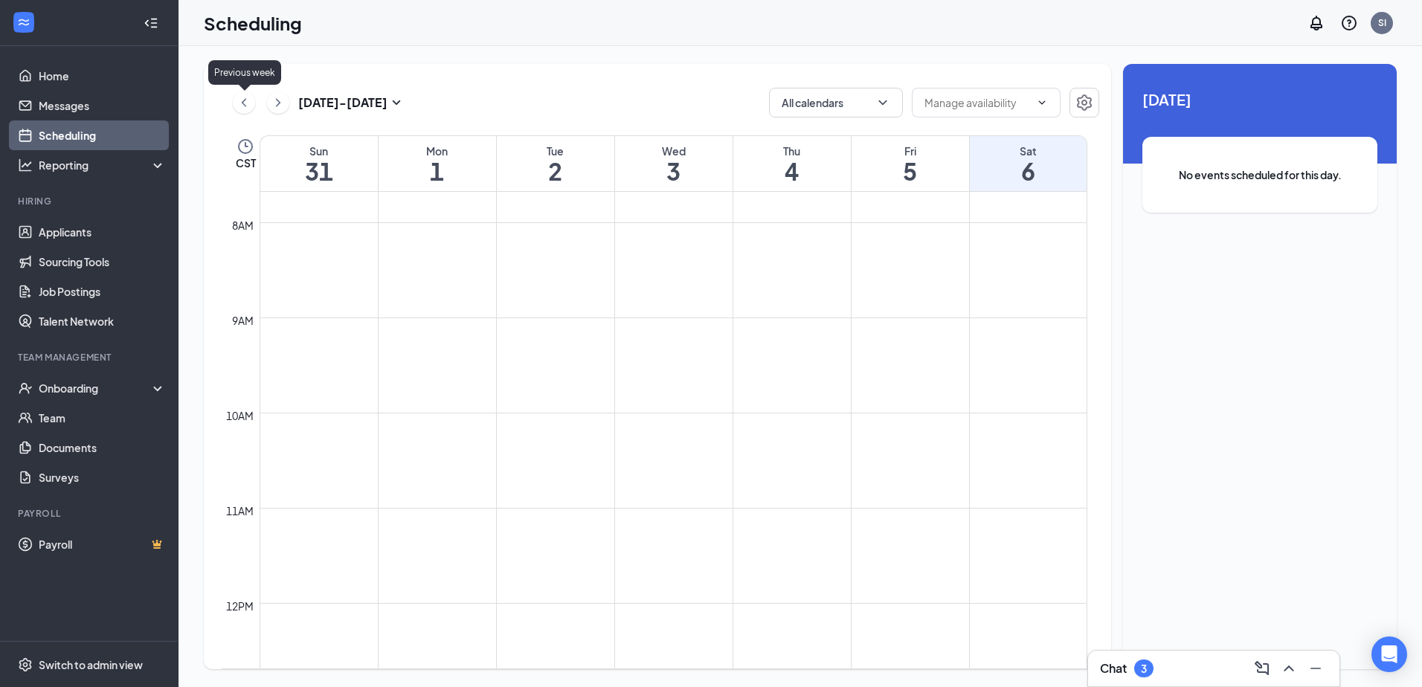
click at [242, 100] on icon "ChevronLeft" at bounding box center [243, 103] width 15 height 18
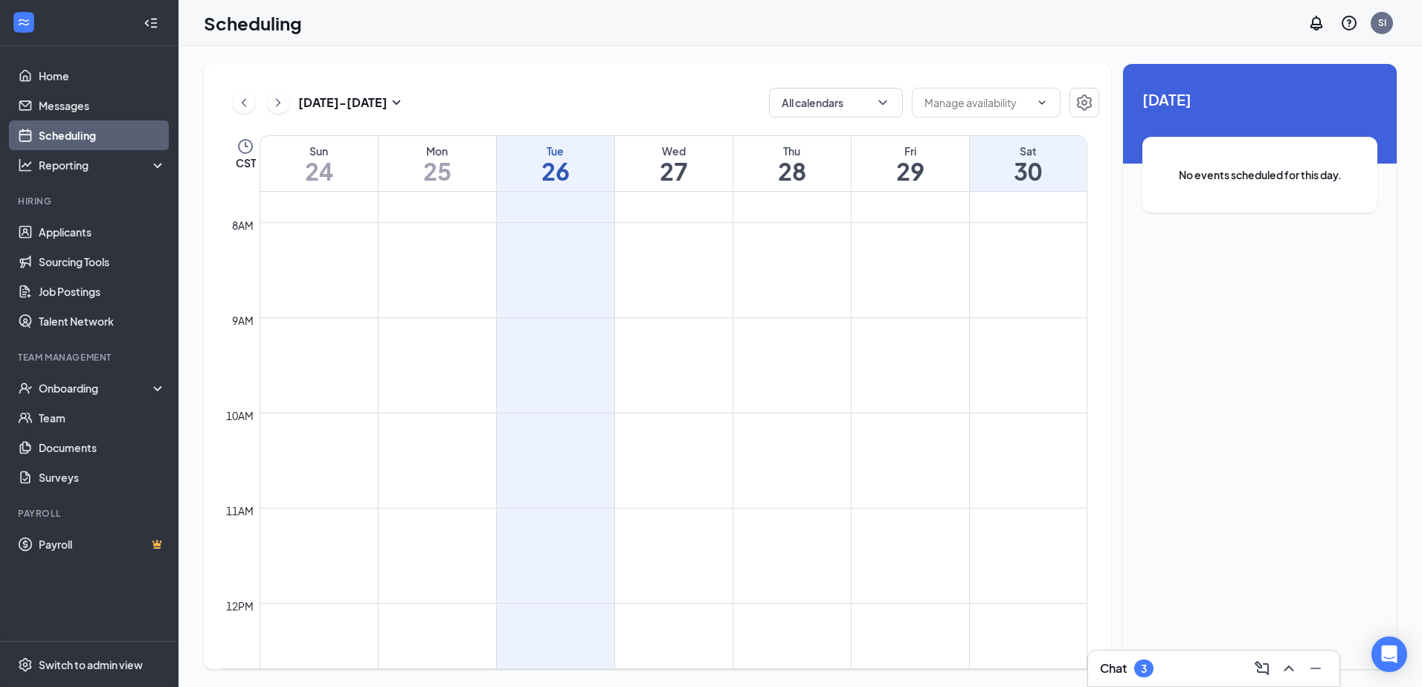
click at [292, 161] on h1 "24" at bounding box center [318, 170] width 117 height 25
click at [439, 158] on h1 "25" at bounding box center [436, 170] width 117 height 25
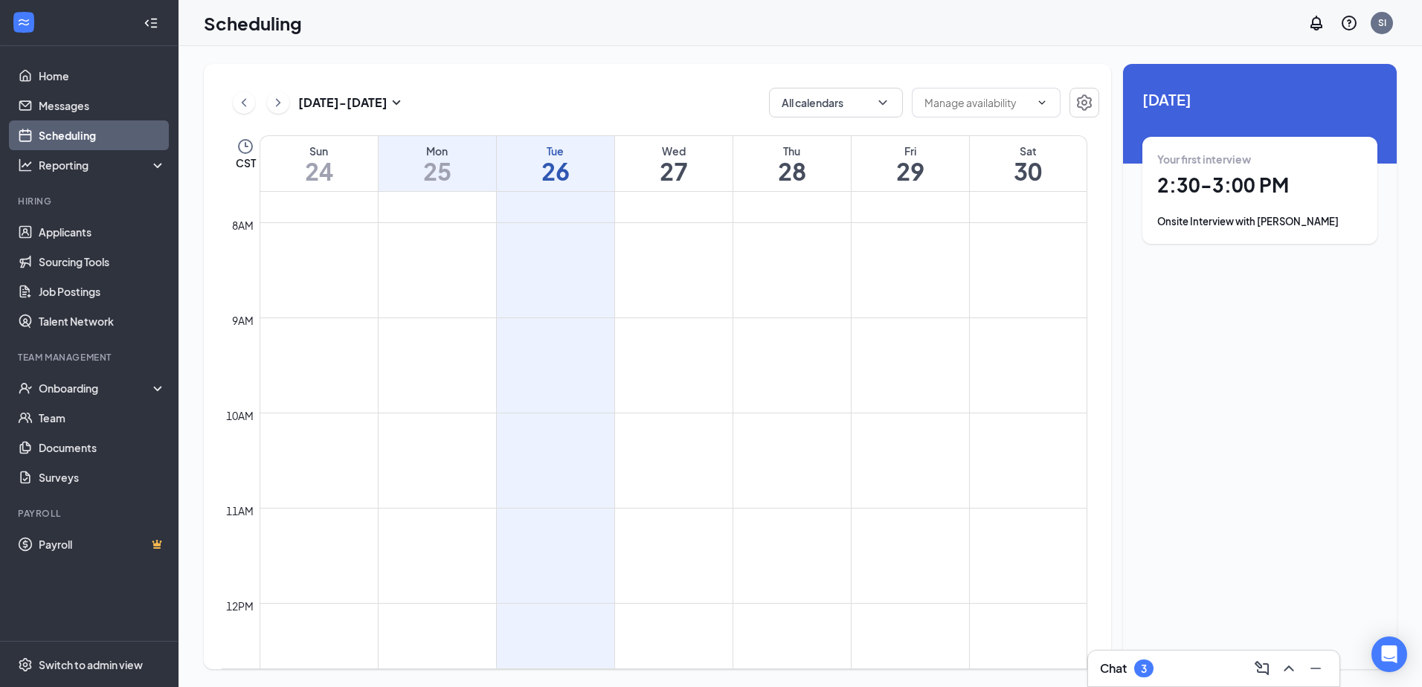
click at [548, 153] on div "Tue" at bounding box center [555, 151] width 117 height 15
click at [627, 150] on div "Wed" at bounding box center [673, 151] width 117 height 15
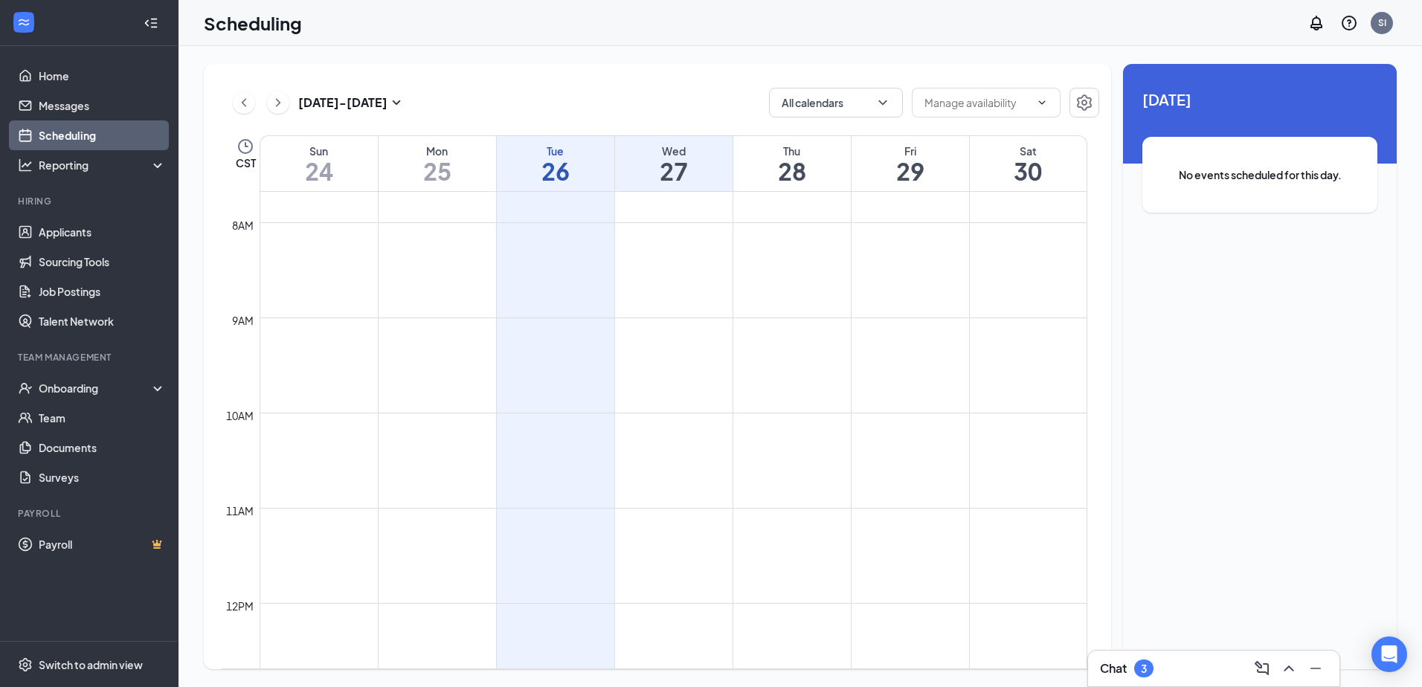
click at [764, 145] on div "Thu" at bounding box center [791, 151] width 117 height 15
click at [895, 142] on div "Fri 29" at bounding box center [909, 163] width 117 height 55
click at [1019, 144] on div "Sat" at bounding box center [1028, 151] width 117 height 15
